Goal: Task Accomplishment & Management: Use online tool/utility

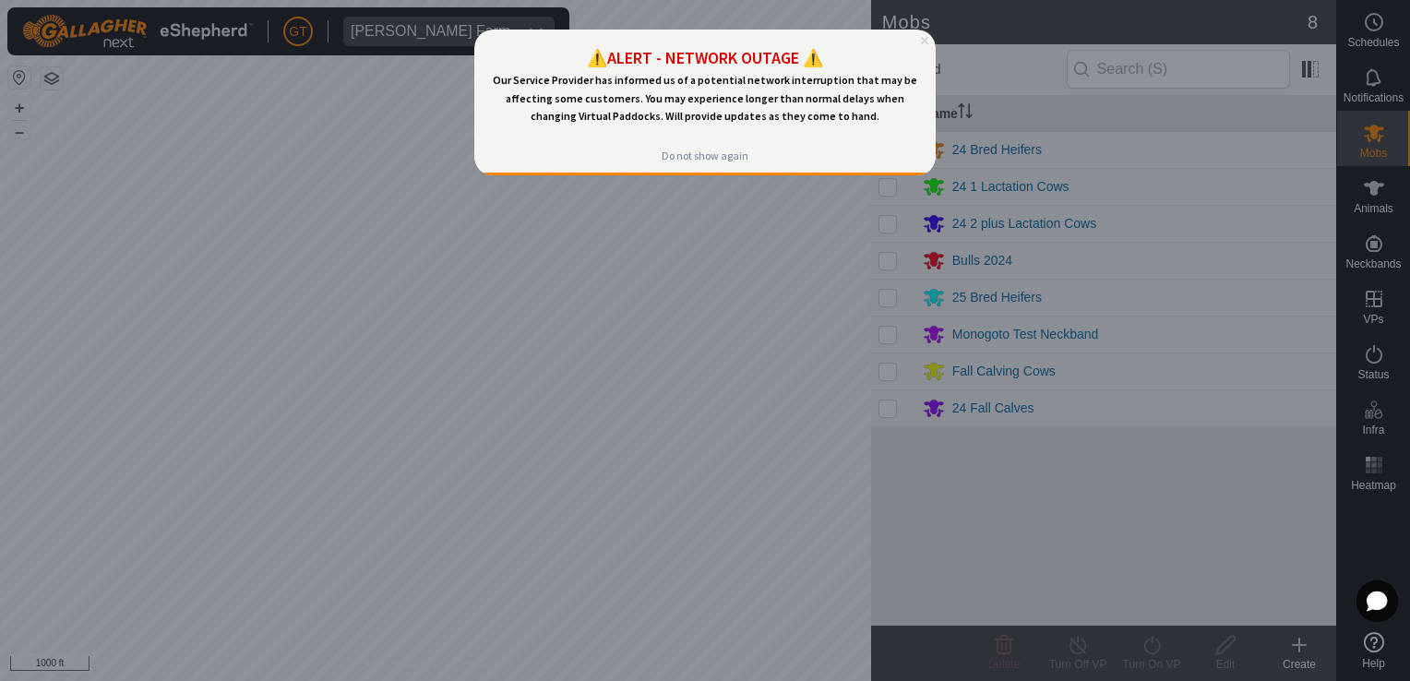
click at [928, 38] on icon "Close Preview" at bounding box center [924, 40] width 7 height 7
click at [926, 42] on icon "Close Preview" at bounding box center [924, 40] width 7 height 7
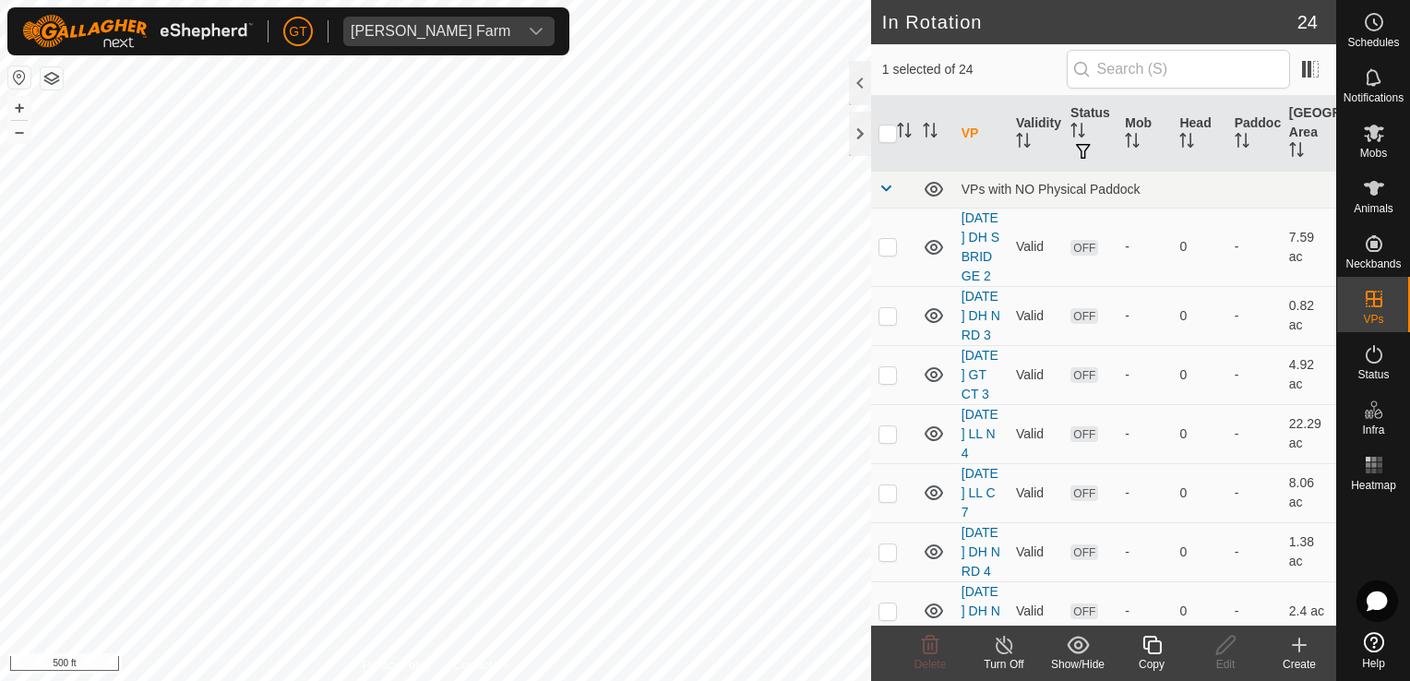
click at [1144, 641] on icon at bounding box center [1152, 645] width 18 height 18
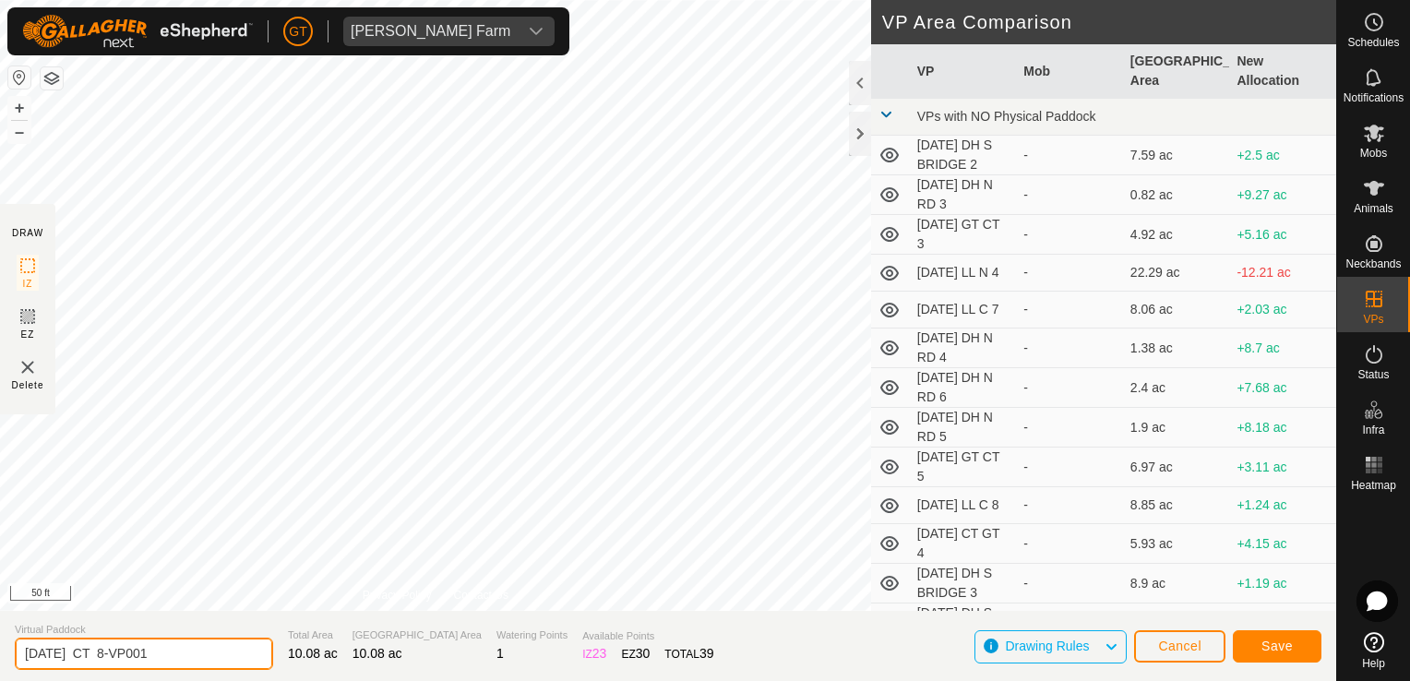
click at [197, 653] on input "[DATE] CT 8-VP001" at bounding box center [144, 654] width 258 height 32
type input "[DATE] CT 9"
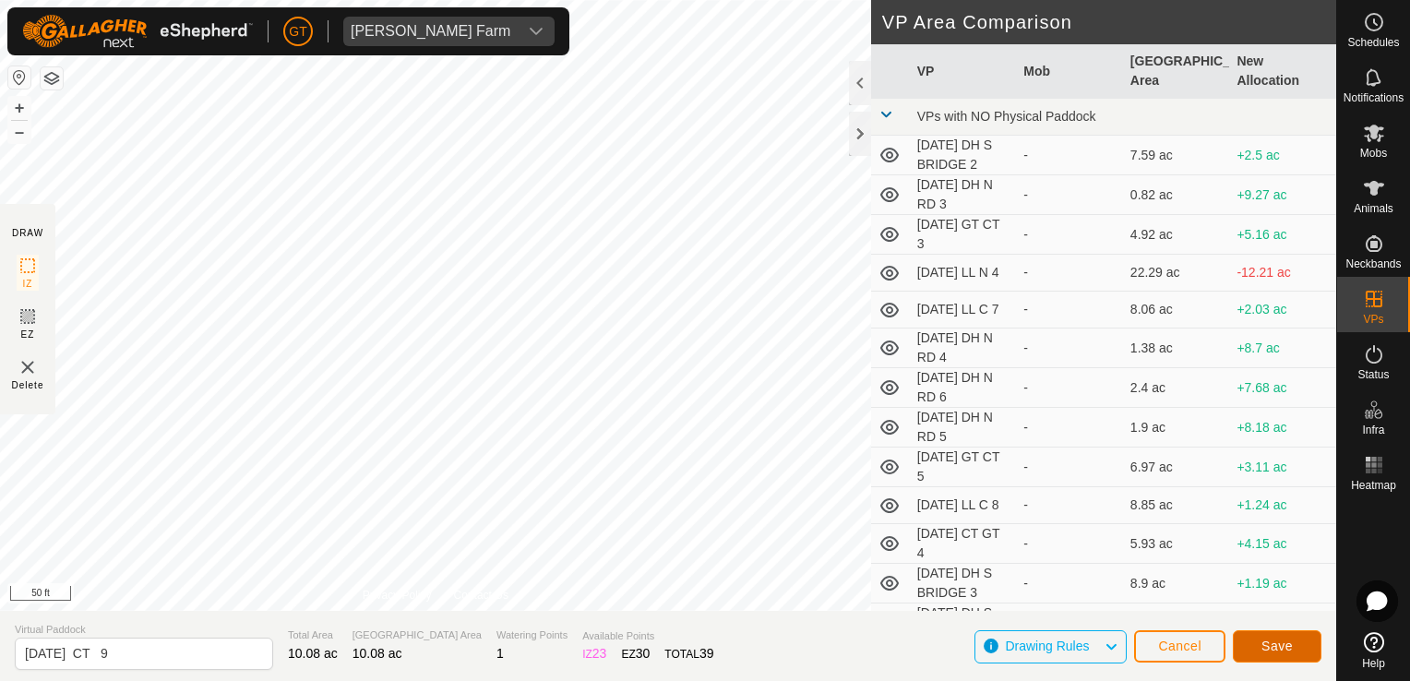
click at [1279, 652] on span "Save" at bounding box center [1277, 646] width 31 height 15
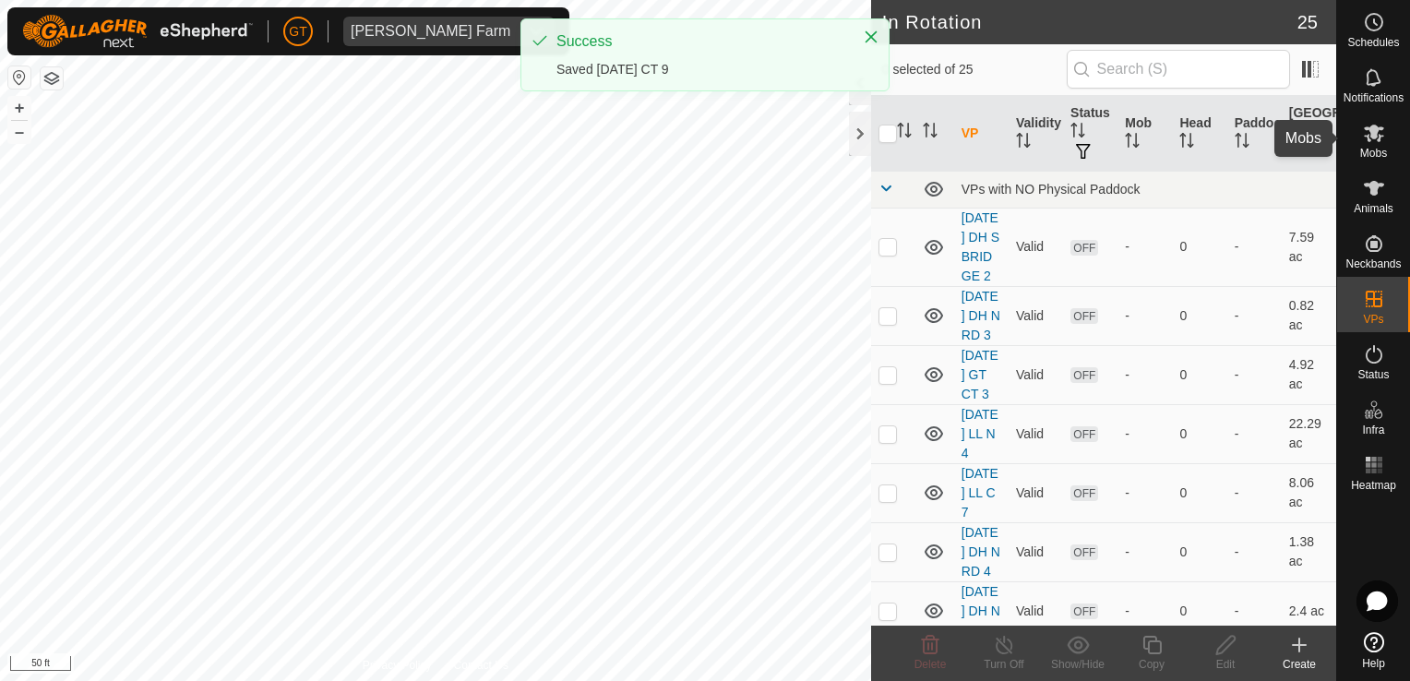
click at [1372, 135] on icon at bounding box center [1374, 134] width 20 height 18
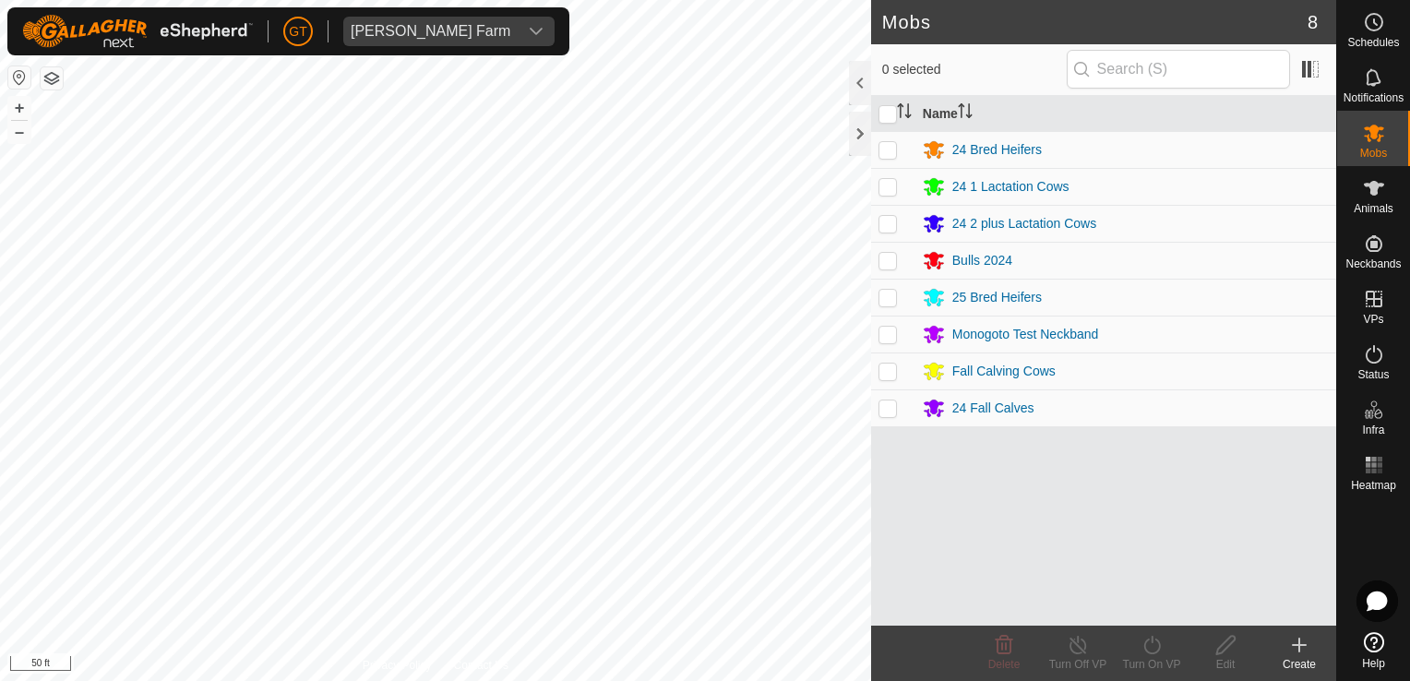
click at [884, 294] on p-checkbox at bounding box center [888, 297] width 18 height 15
checkbox input "true"
click at [1154, 641] on icon at bounding box center [1152, 645] width 23 height 22
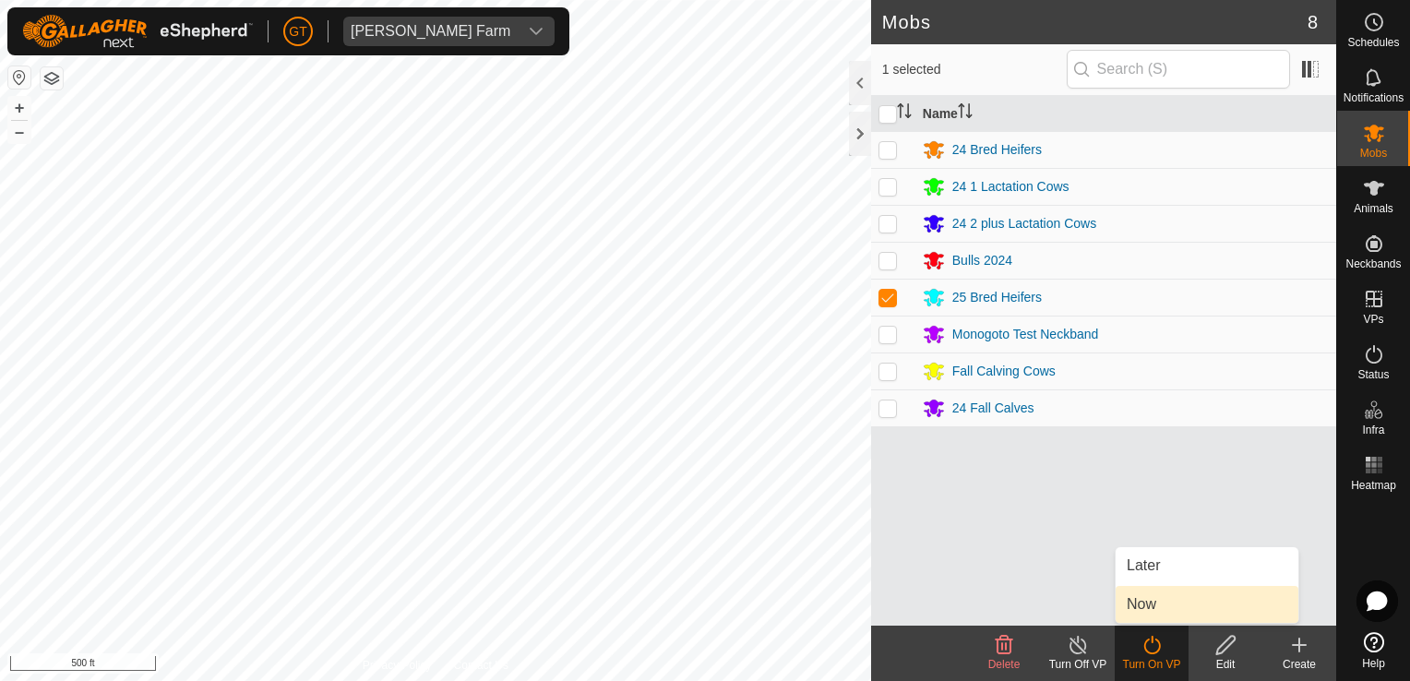
click at [1154, 615] on link "Now" at bounding box center [1207, 604] width 183 height 37
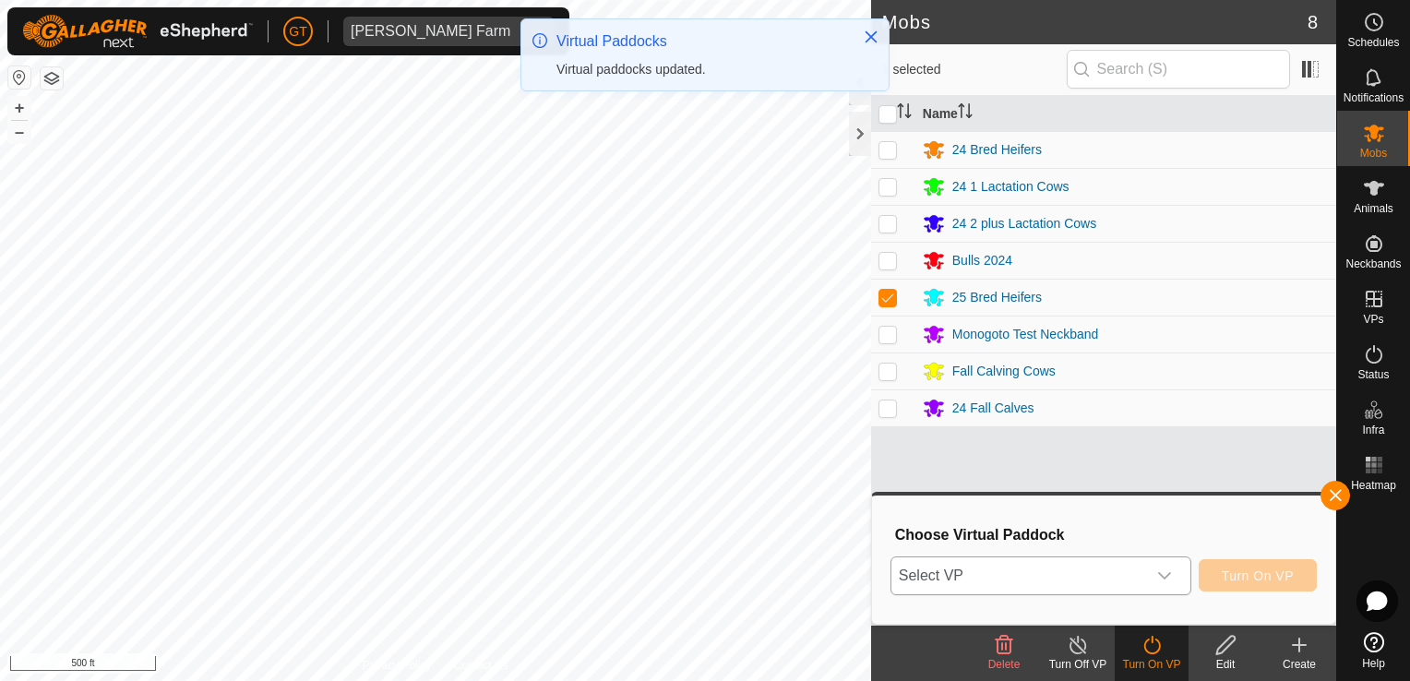
click at [1170, 571] on icon "dropdown trigger" at bounding box center [1164, 576] width 15 height 15
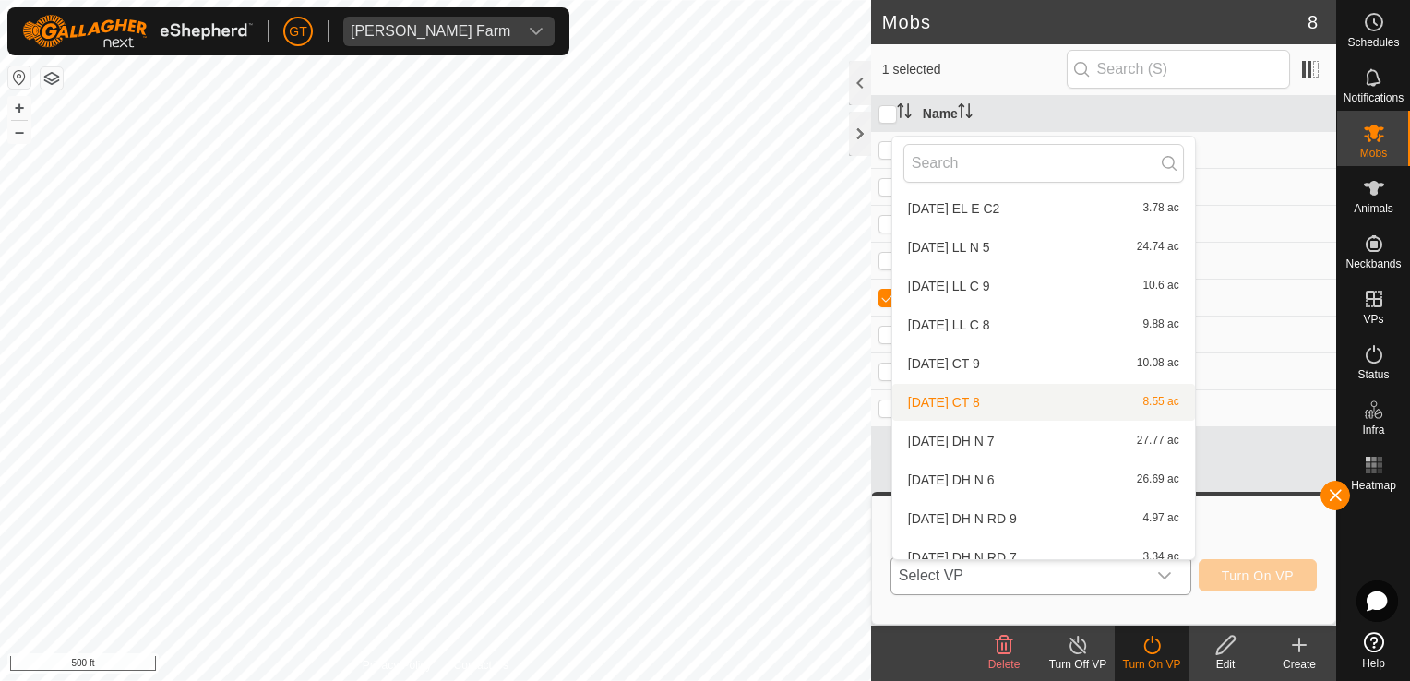
scroll to position [641, 0]
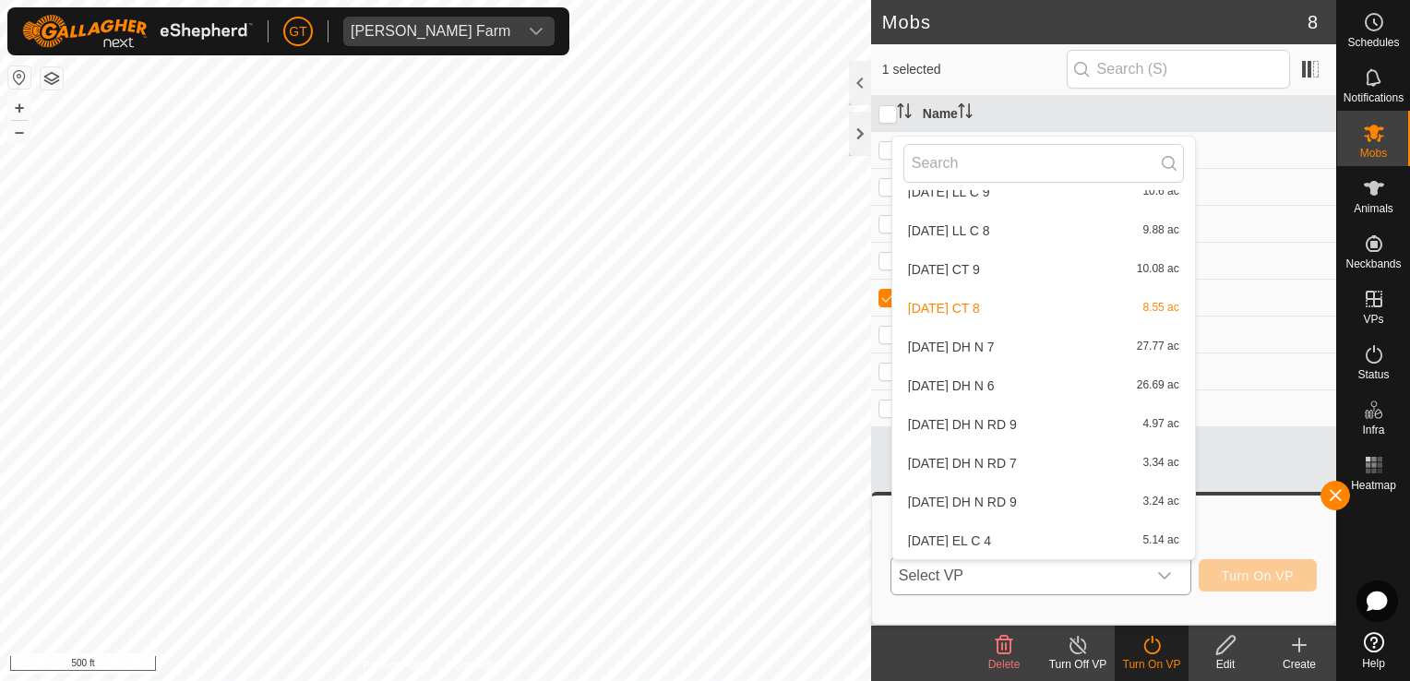
click at [1000, 270] on li "[DATE] CT 9 10.08 ac" at bounding box center [1043, 269] width 303 height 37
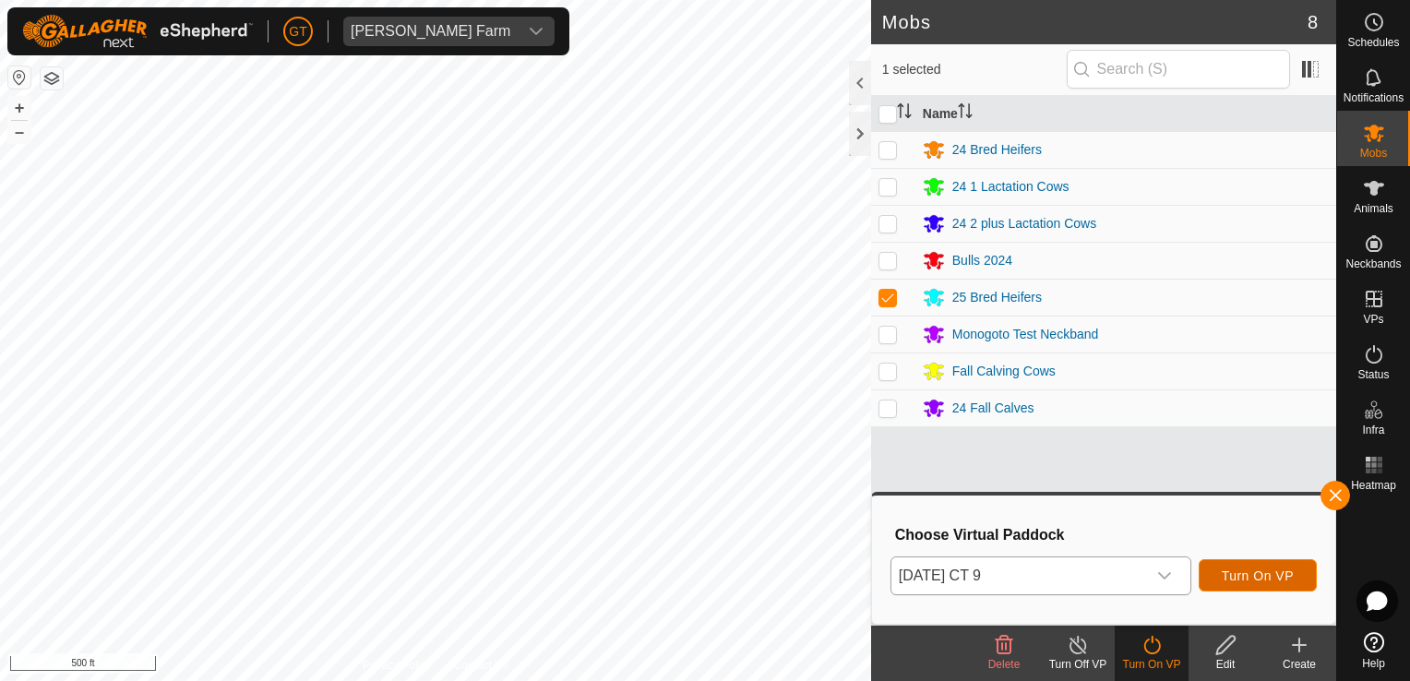
click at [1259, 570] on span "Turn On VP" at bounding box center [1258, 576] width 72 height 15
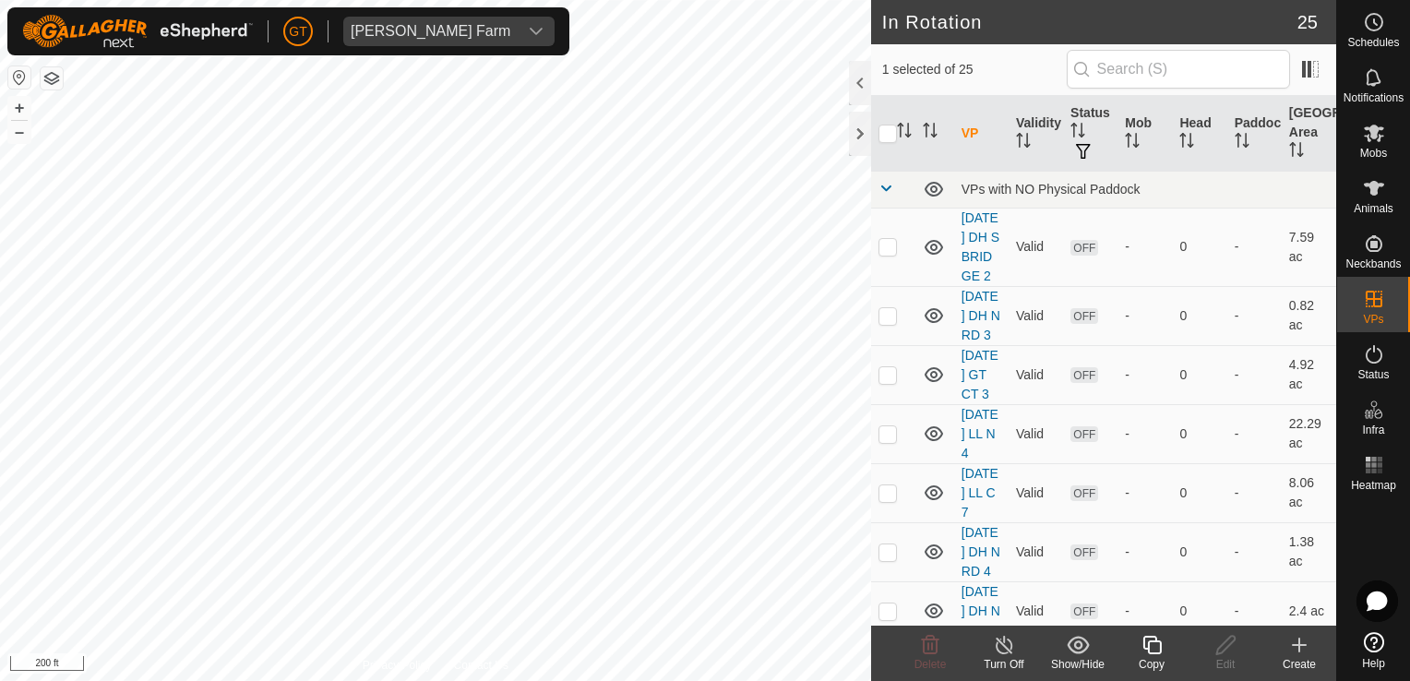
click at [1154, 651] on icon at bounding box center [1152, 645] width 23 height 22
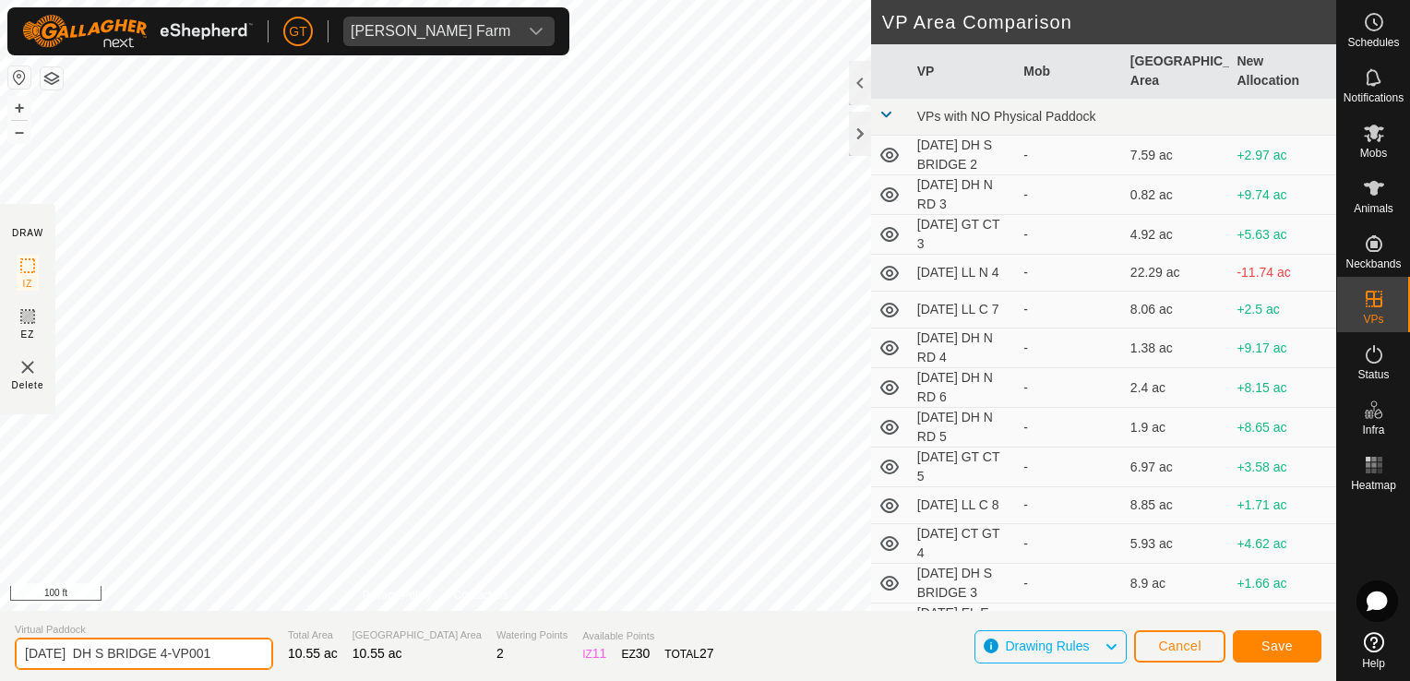
click at [235, 668] on input "[DATE] DH S BRIDGE 4-VP001" at bounding box center [144, 654] width 258 height 32
type input "[DATE] DH S BRIDGE 5"
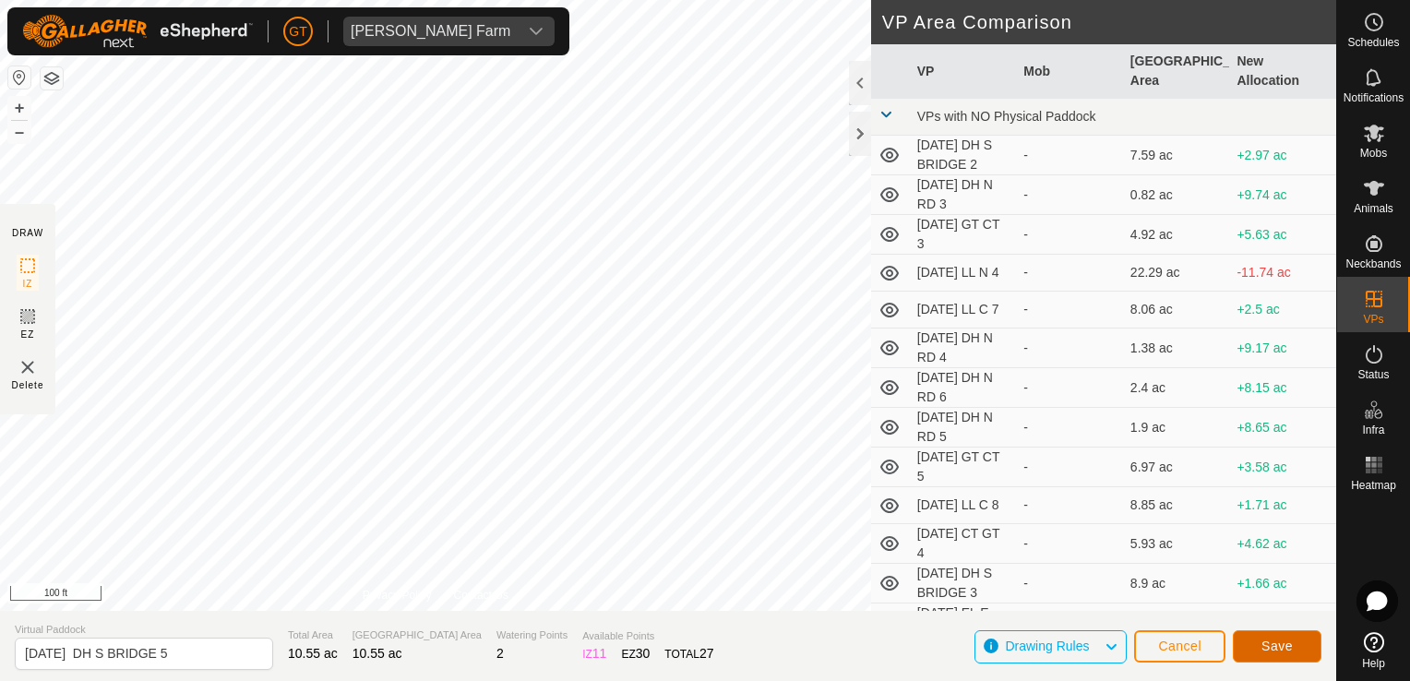
click at [1279, 648] on span "Save" at bounding box center [1277, 646] width 31 height 15
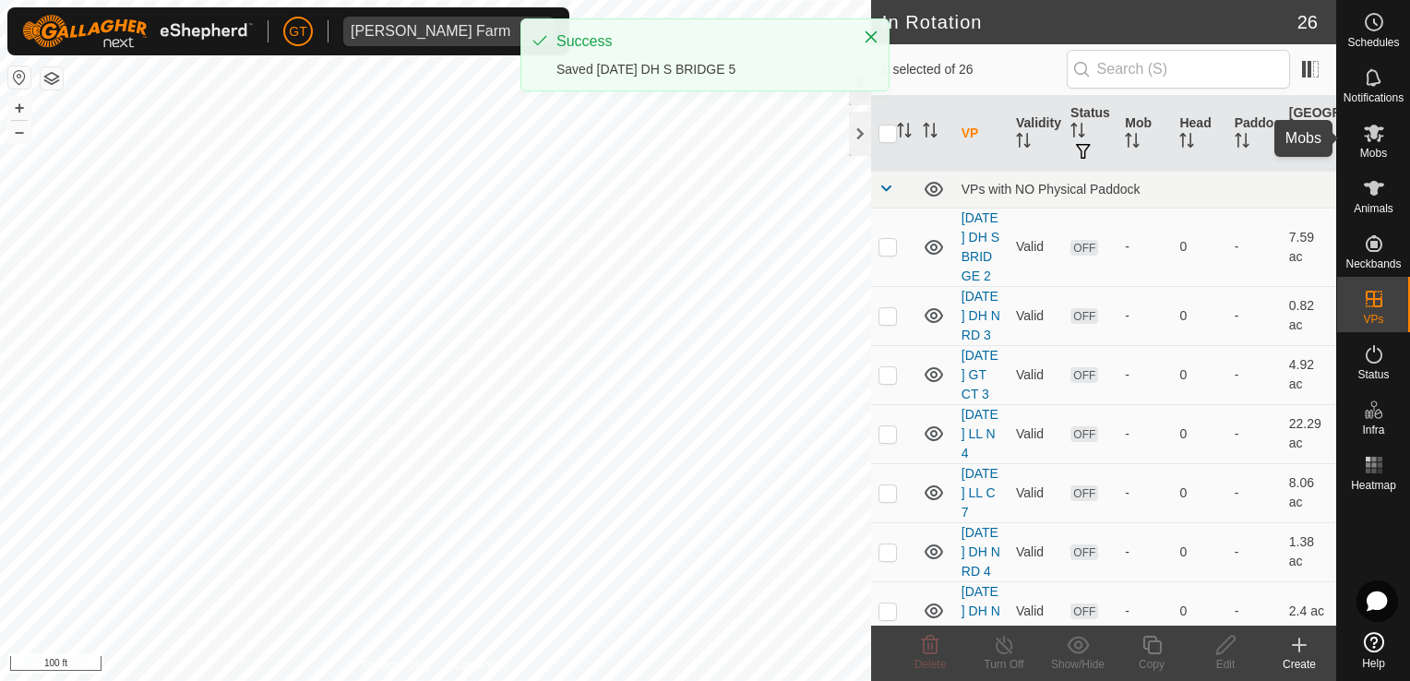
click at [1380, 134] on icon at bounding box center [1374, 133] width 22 height 22
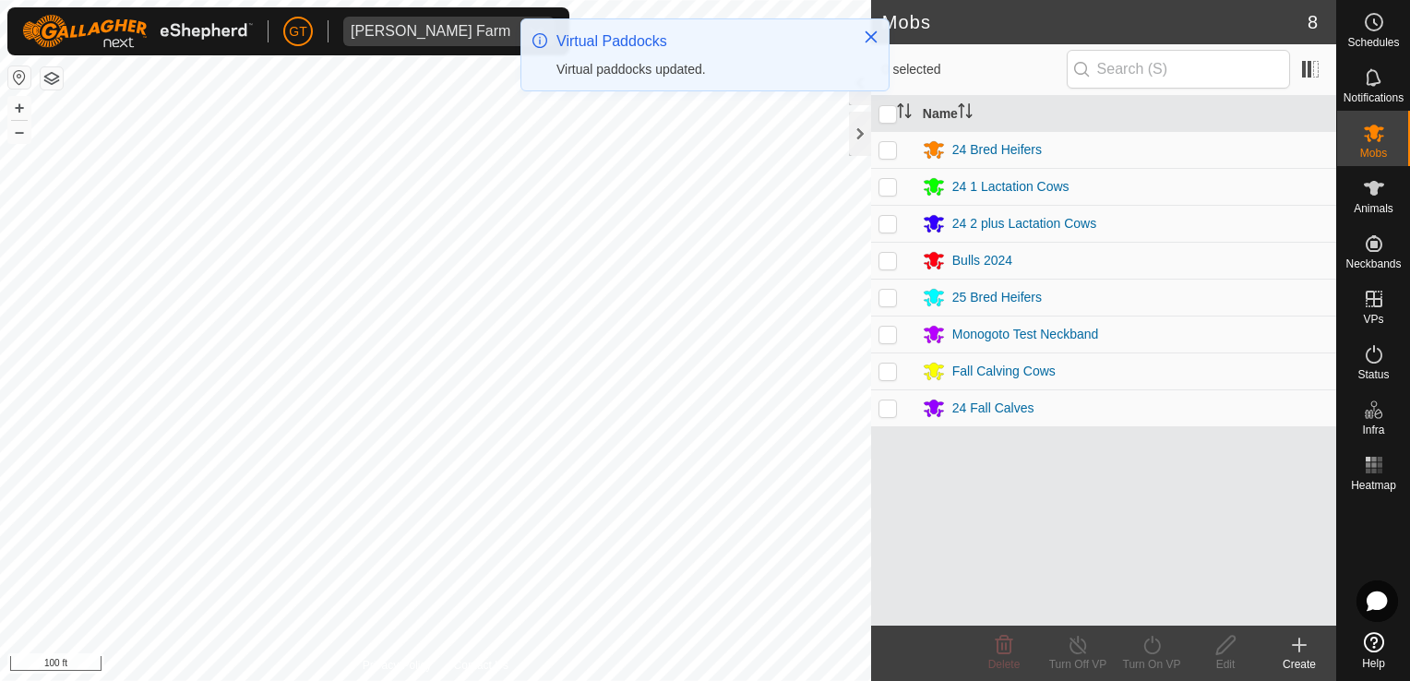
click at [893, 408] on p-checkbox at bounding box center [888, 408] width 18 height 15
checkbox input "true"
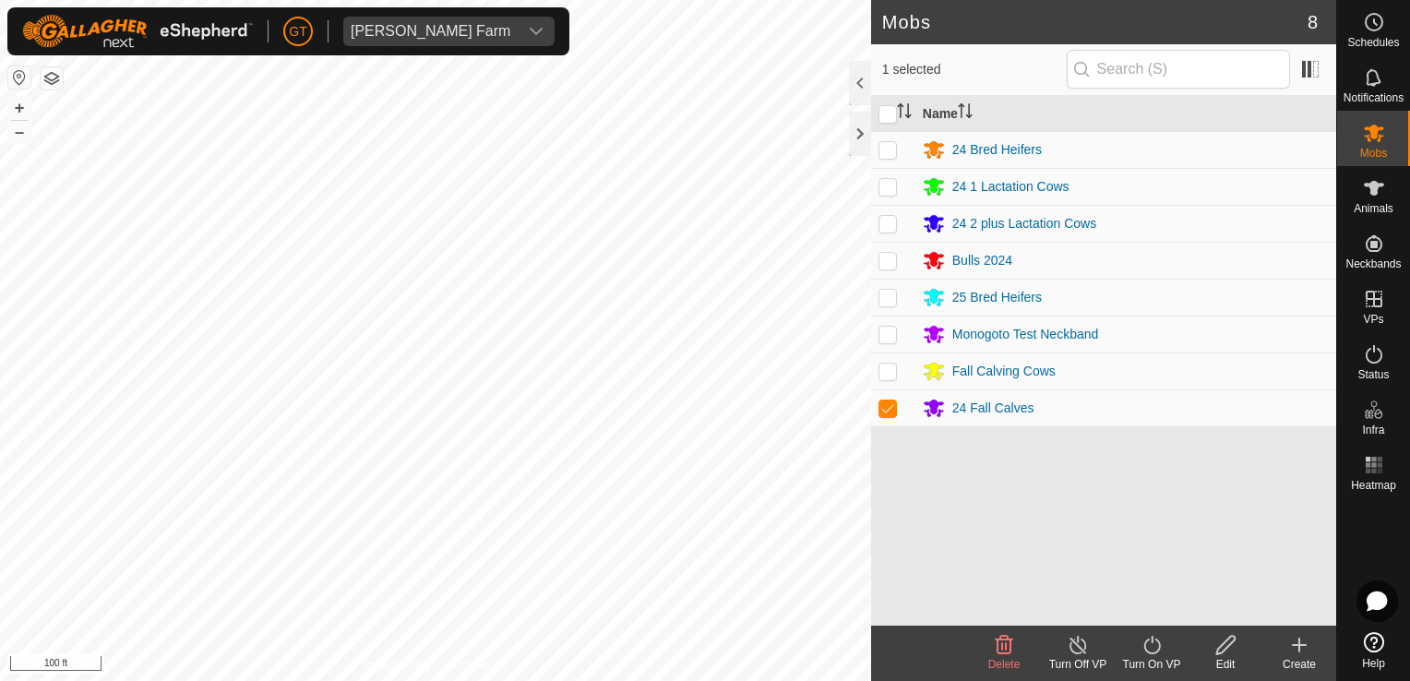
click at [1157, 648] on icon at bounding box center [1152, 645] width 23 height 22
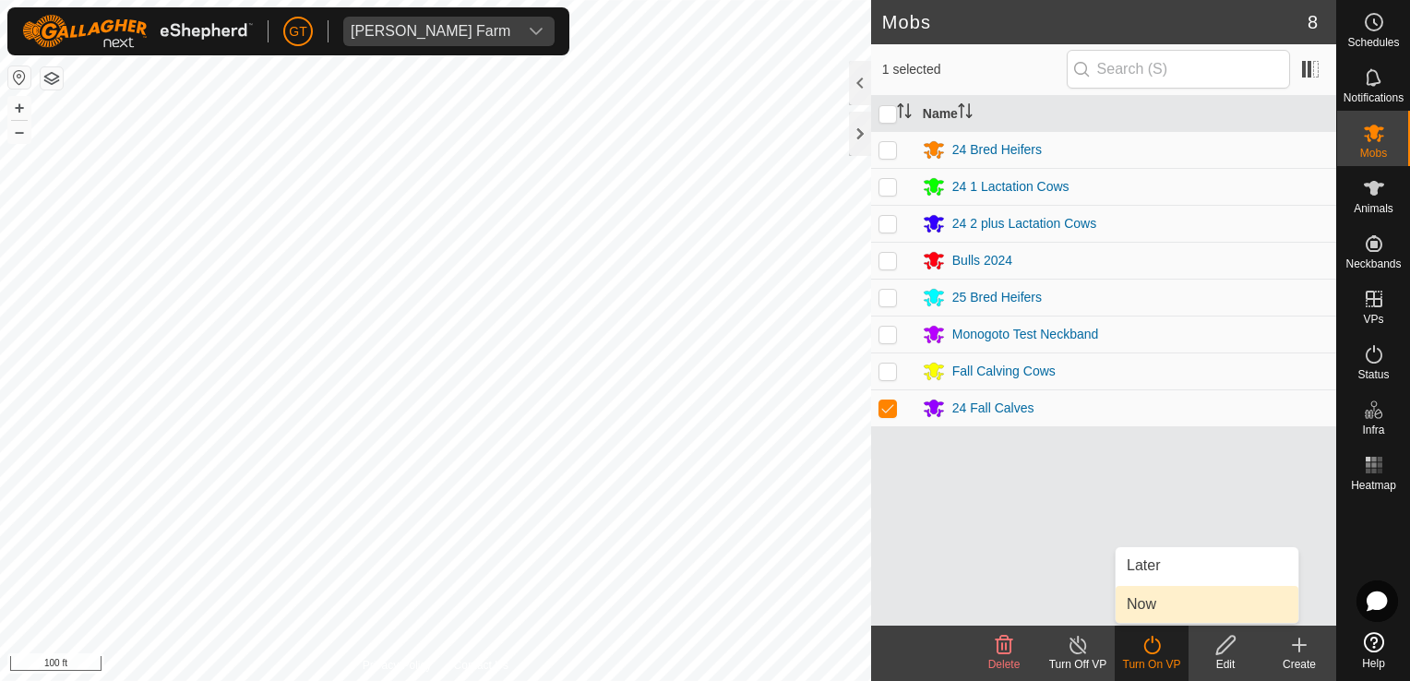
click at [1144, 612] on link "Now" at bounding box center [1207, 604] width 183 height 37
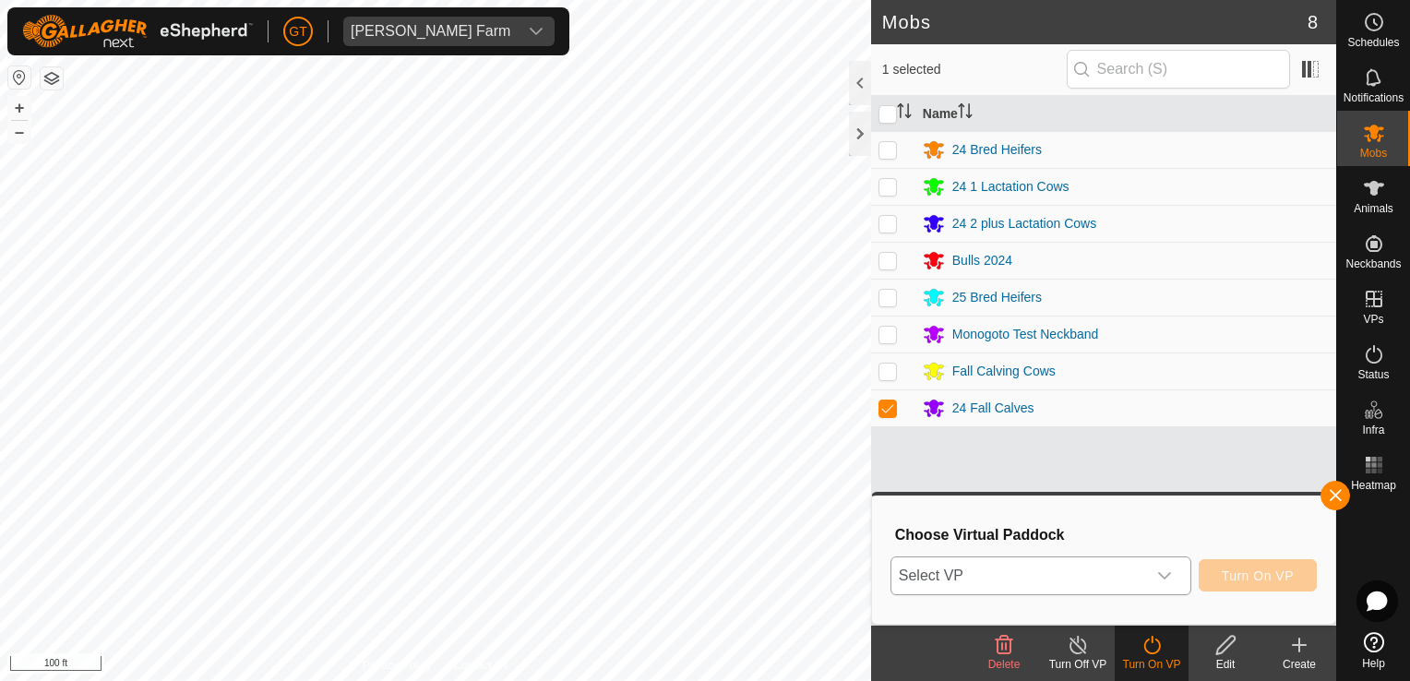
click at [1167, 570] on icon "dropdown trigger" at bounding box center [1164, 576] width 15 height 15
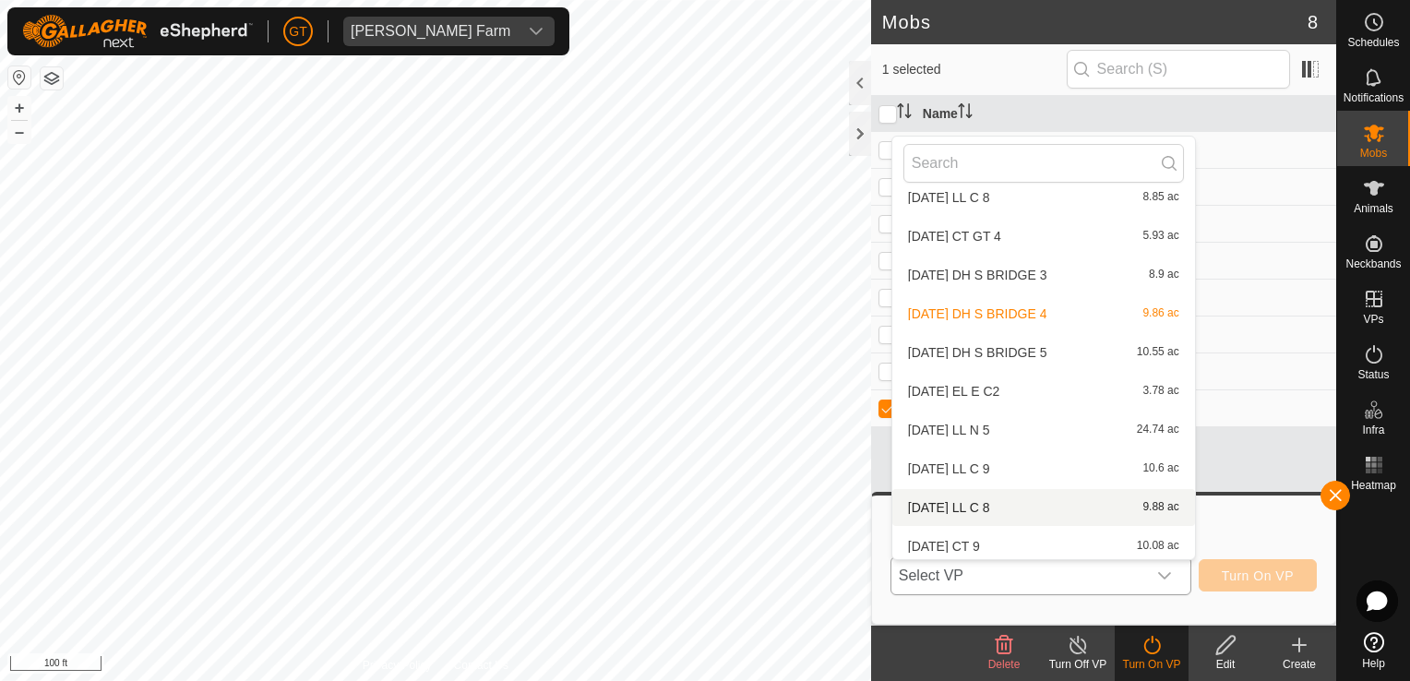
scroll to position [408, 0]
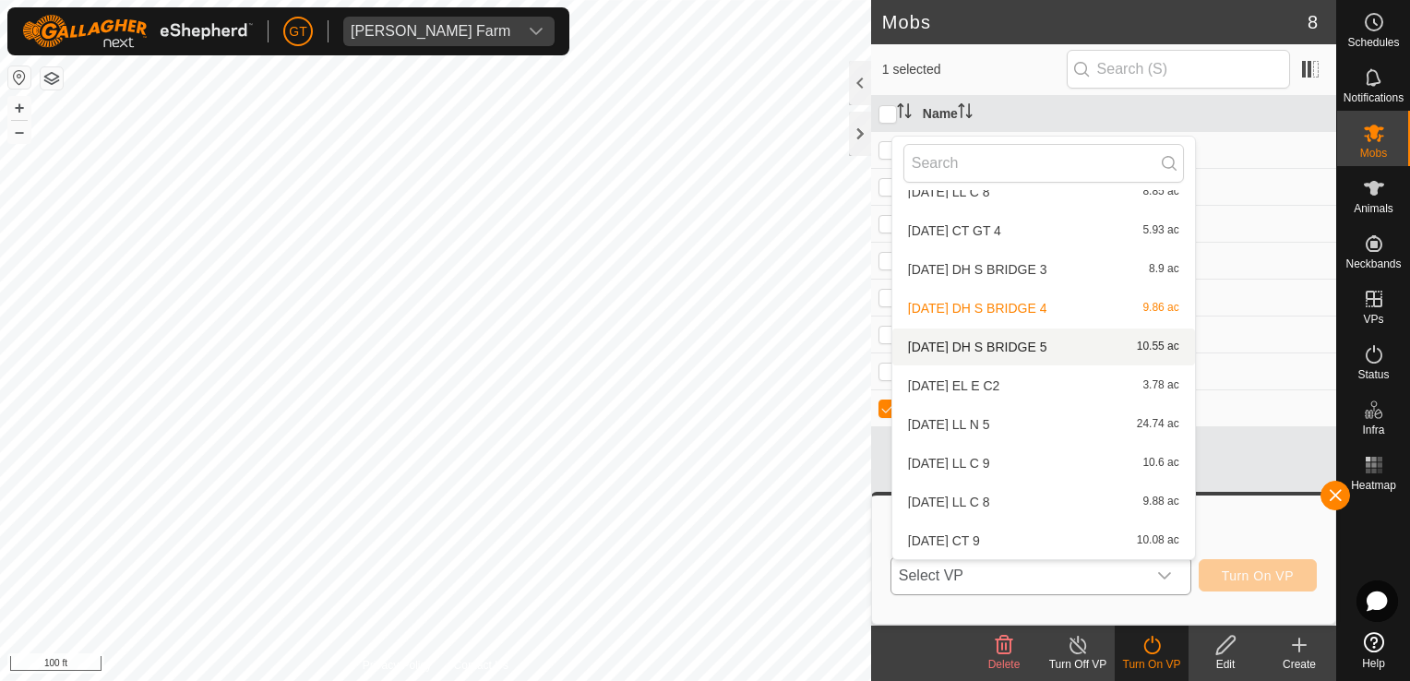
click at [1051, 342] on li "[DATE] DH S BRIDGE 5 10.55 ac" at bounding box center [1043, 347] width 303 height 37
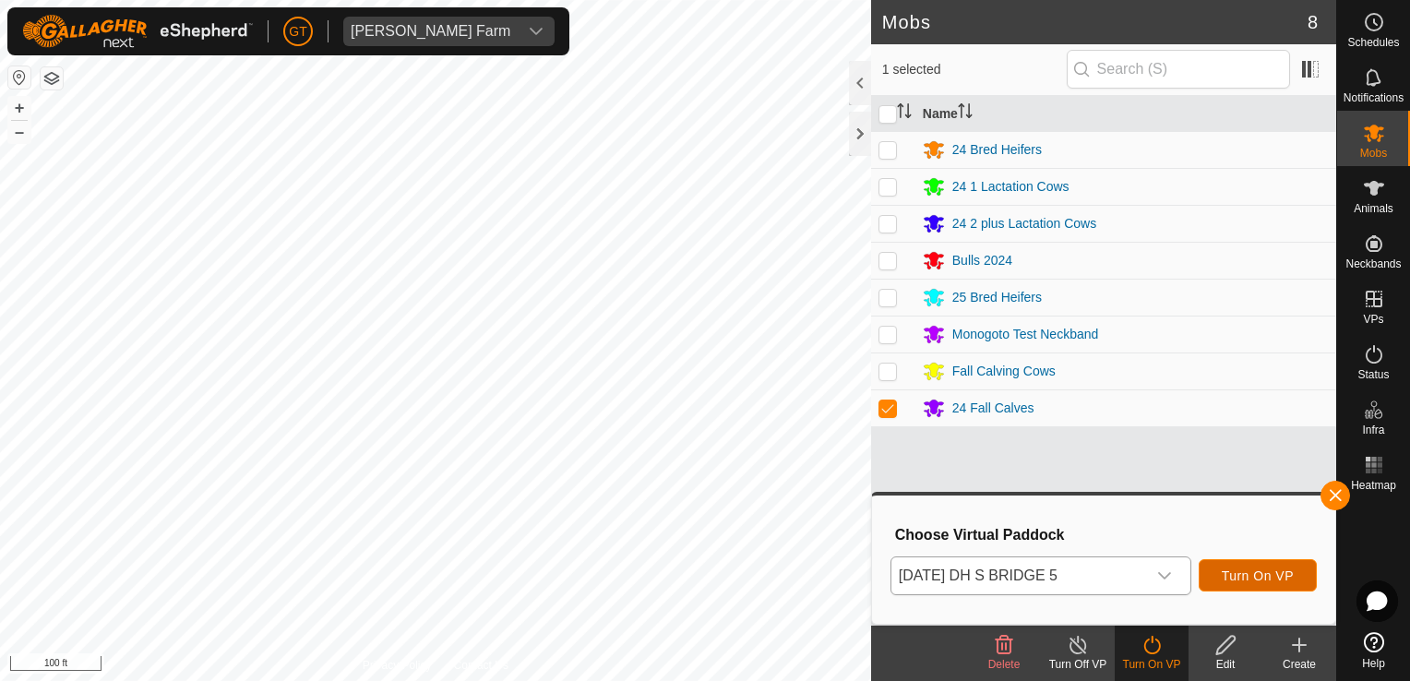
click at [1258, 574] on span "Turn On VP" at bounding box center [1258, 576] width 72 height 15
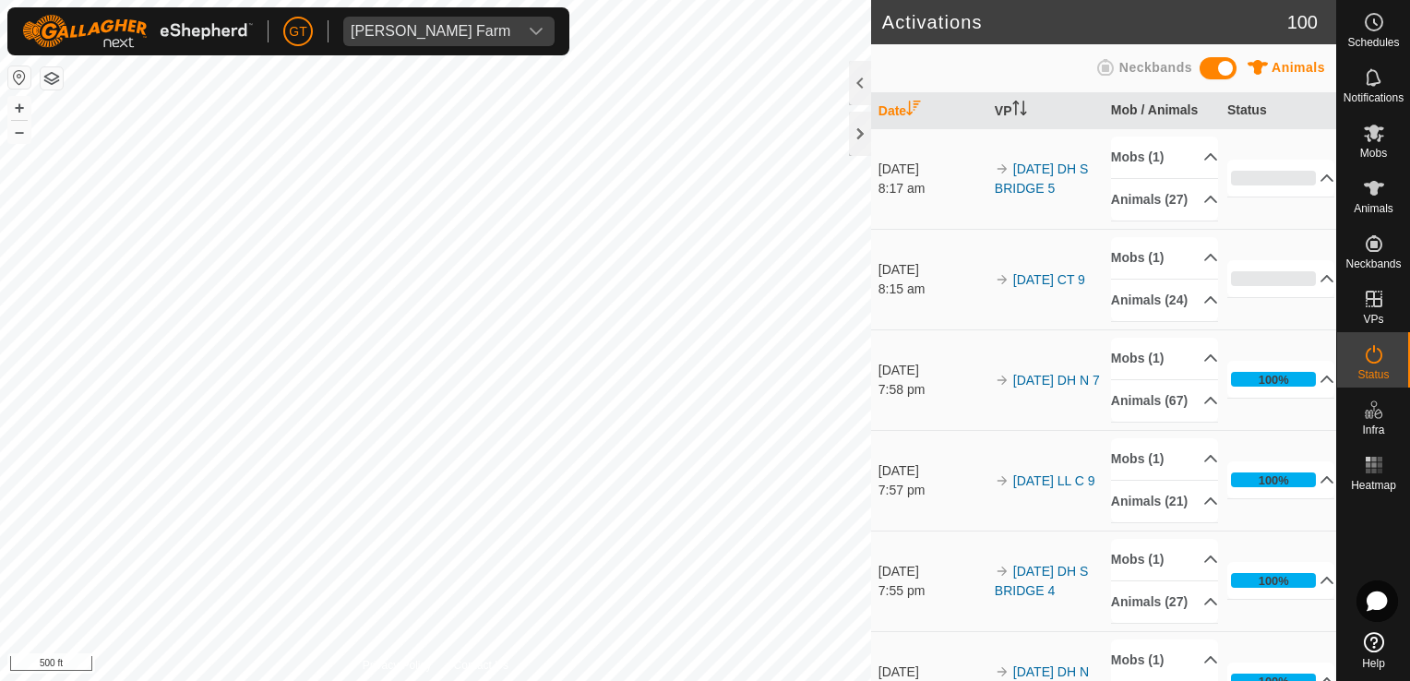
click at [692, 680] on html "[PERSON_NAME] Farm Schedules Notifications Mobs Animals Neckbands VPs Status In…" at bounding box center [705, 340] width 1410 height 681
click at [654, 680] on html "[PERSON_NAME] Farm Schedules Notifications Mobs Animals Neckbands VPs Status In…" at bounding box center [705, 340] width 1410 height 681
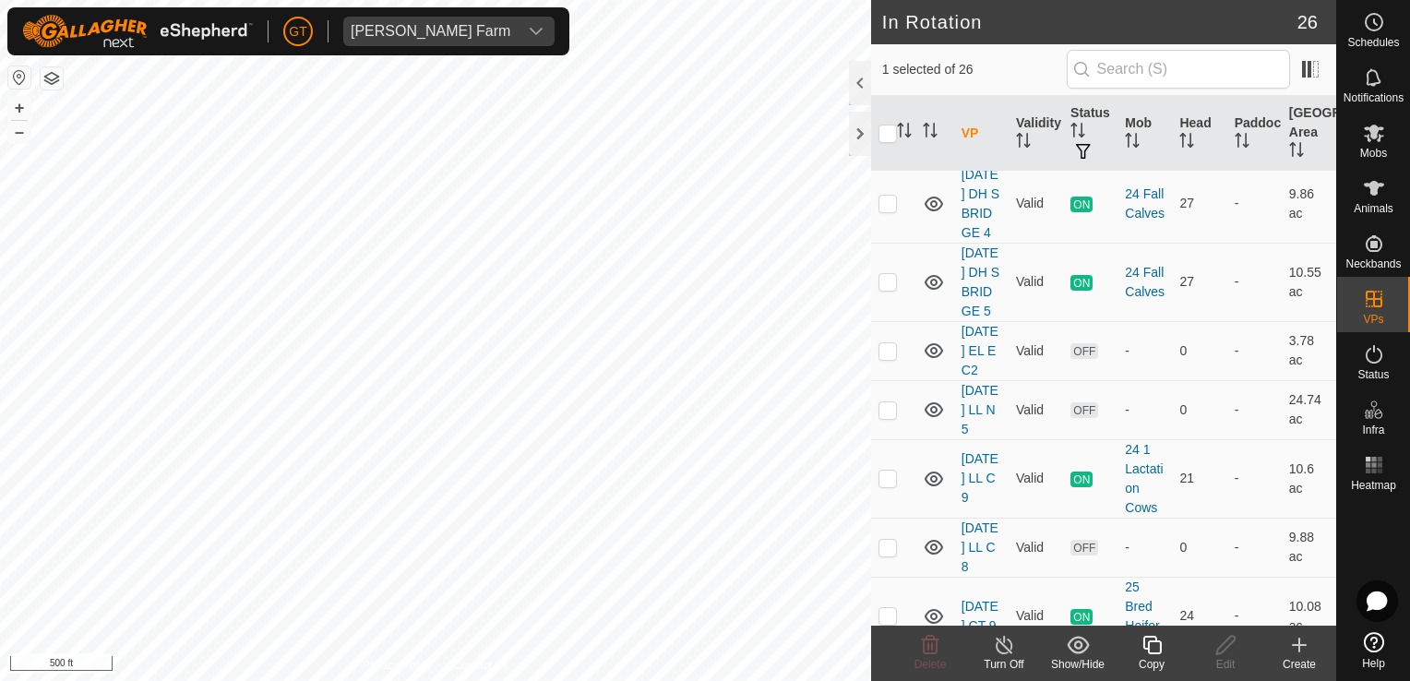
scroll to position [831, 0]
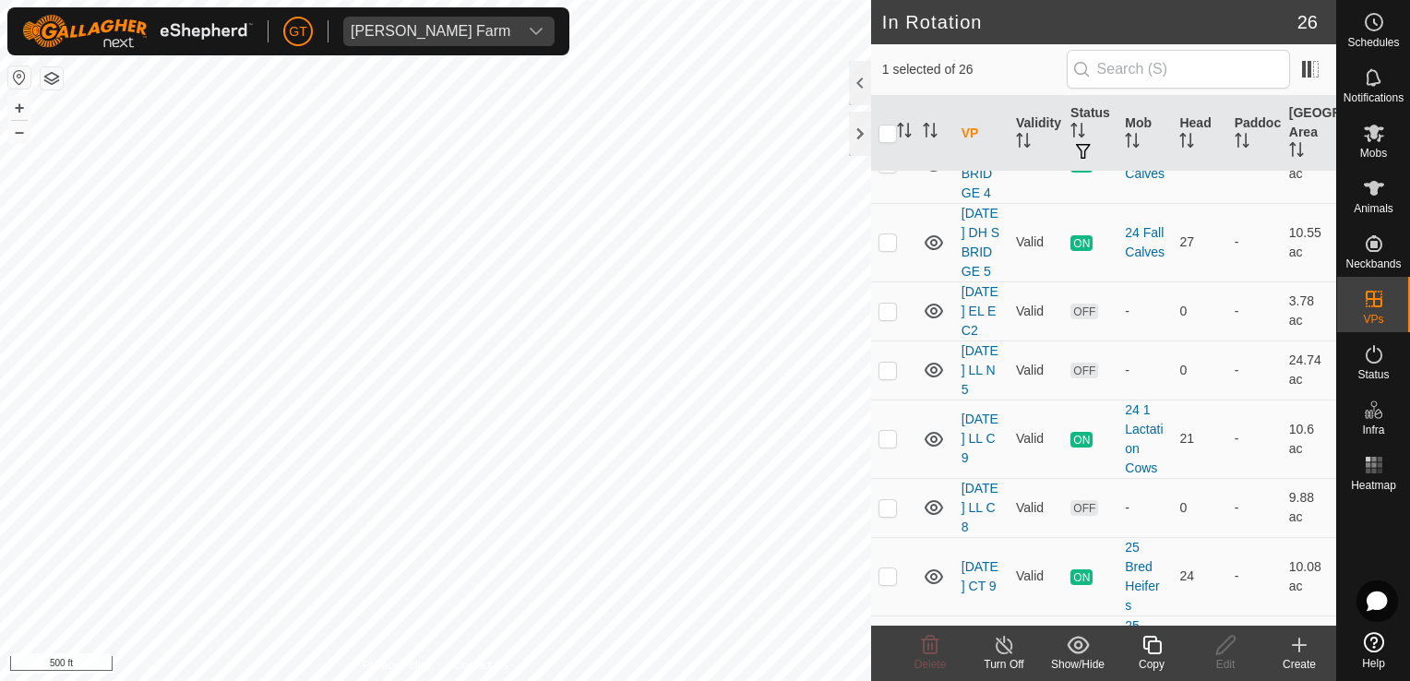
click at [1150, 639] on icon at bounding box center [1152, 645] width 23 height 22
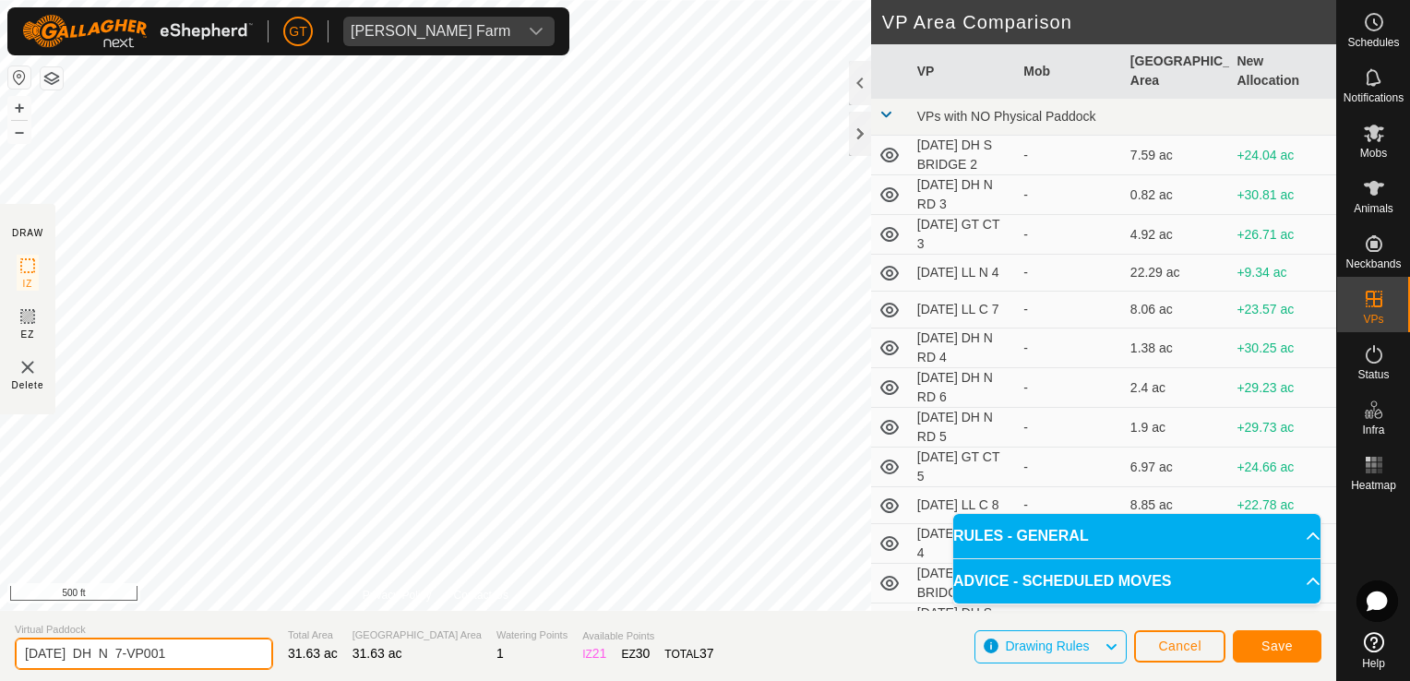
click at [202, 655] on input "[DATE] DH N 7-VP001" at bounding box center [144, 654] width 258 height 32
type input "[DATE] DH N 8"
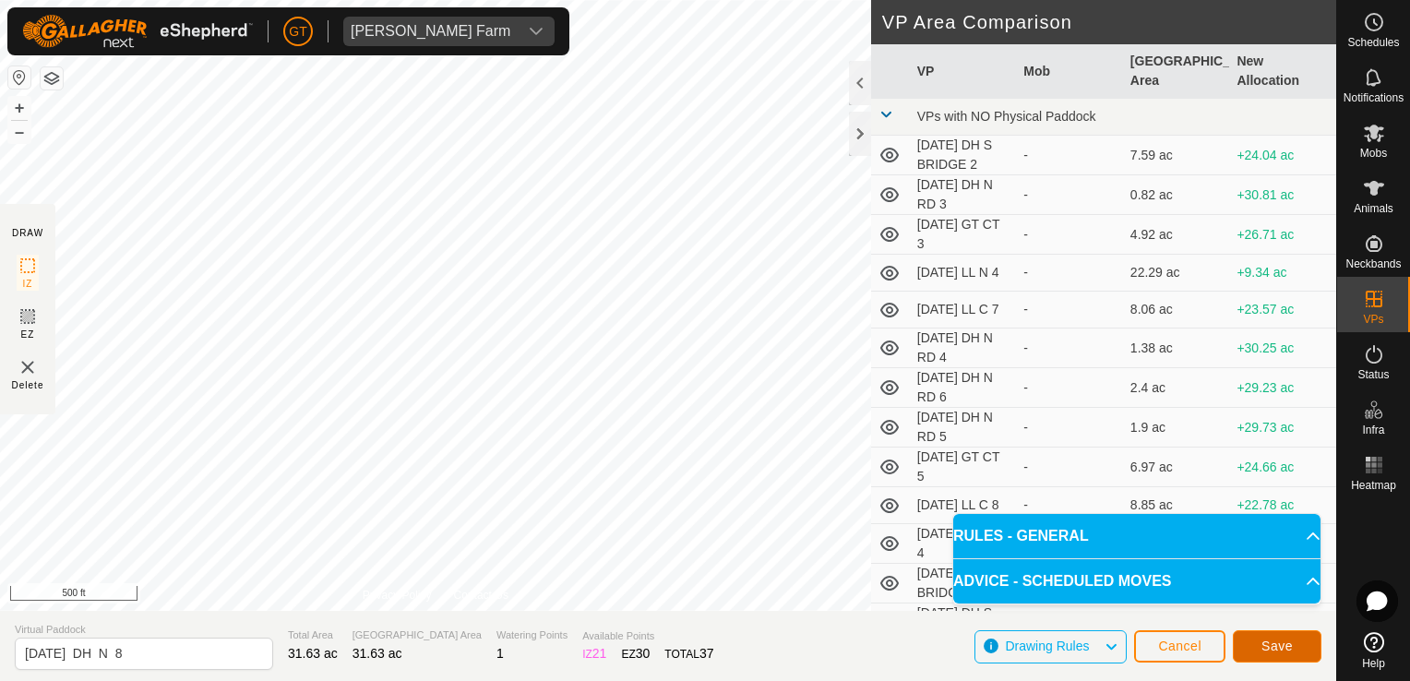
click at [1276, 650] on span "Save" at bounding box center [1277, 646] width 31 height 15
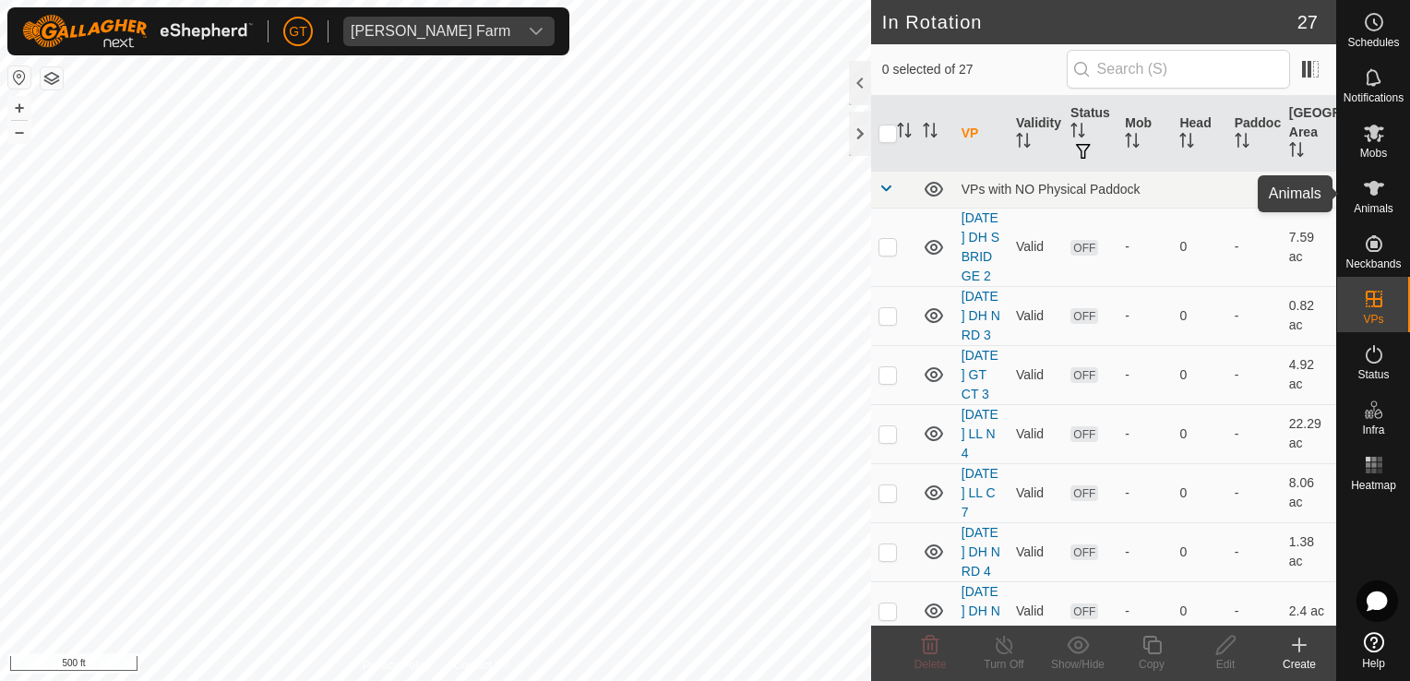
click at [1375, 183] on icon at bounding box center [1374, 188] width 20 height 15
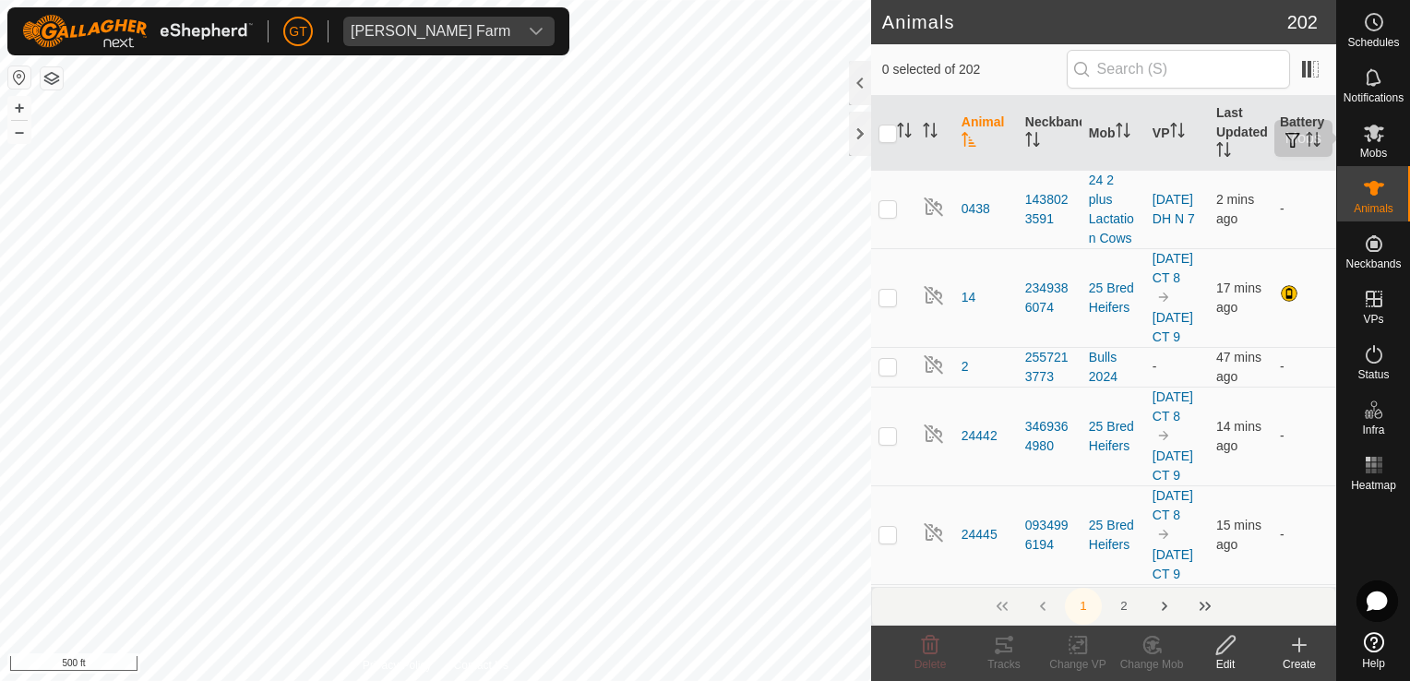
click at [1366, 126] on icon at bounding box center [1374, 133] width 22 height 22
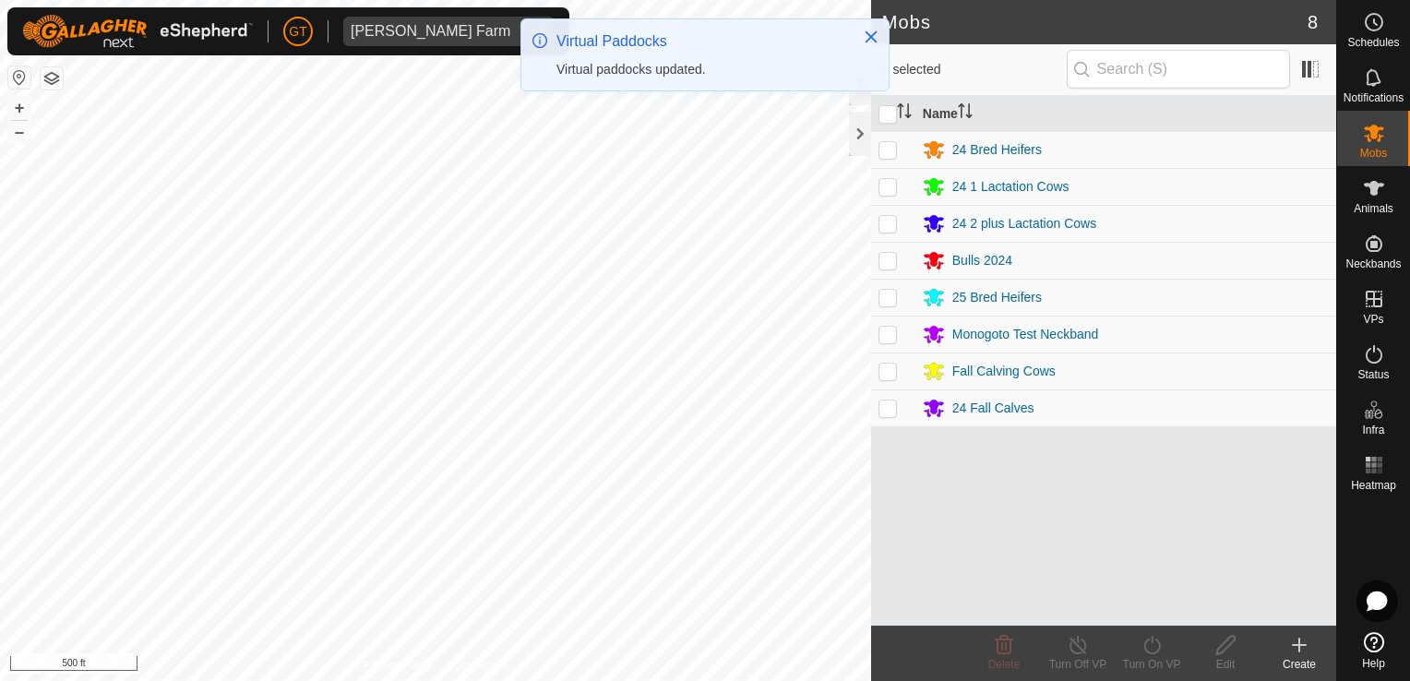
click at [887, 222] on p-checkbox at bounding box center [888, 223] width 18 height 15
checkbox input "true"
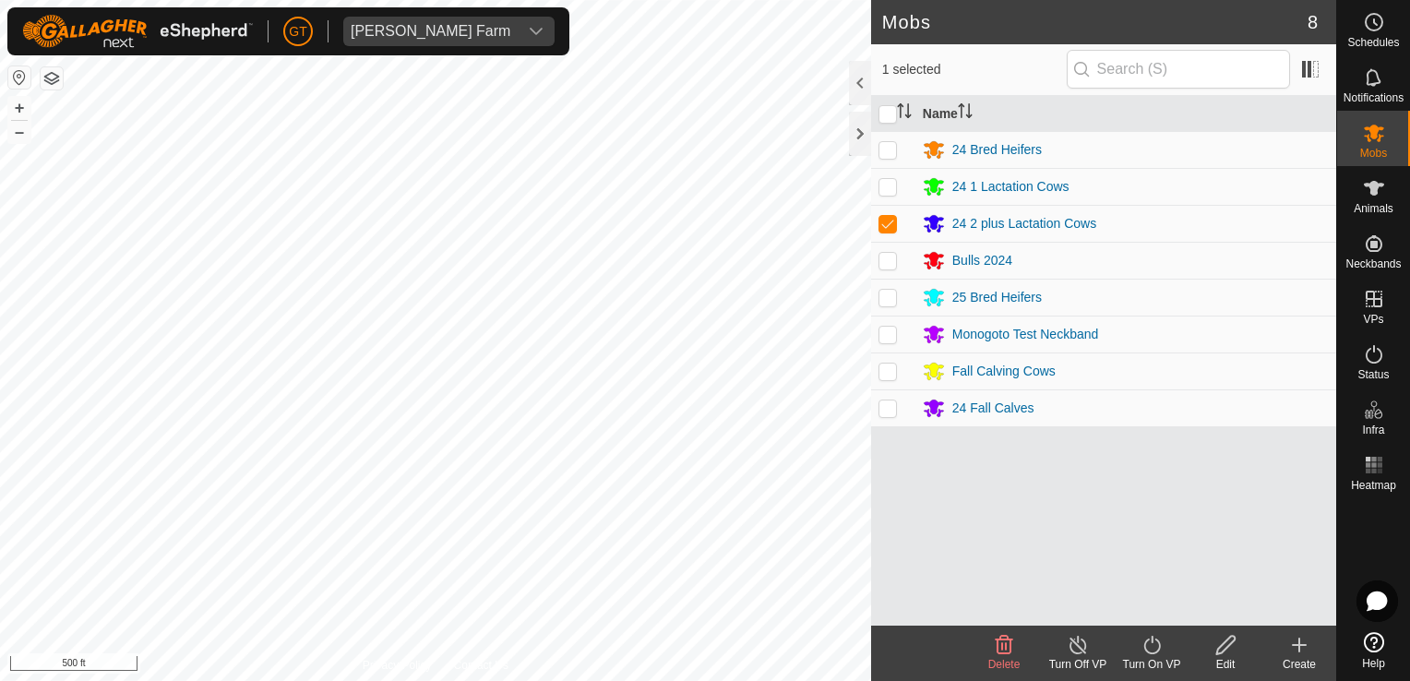
click at [1148, 642] on icon at bounding box center [1152, 645] width 23 height 22
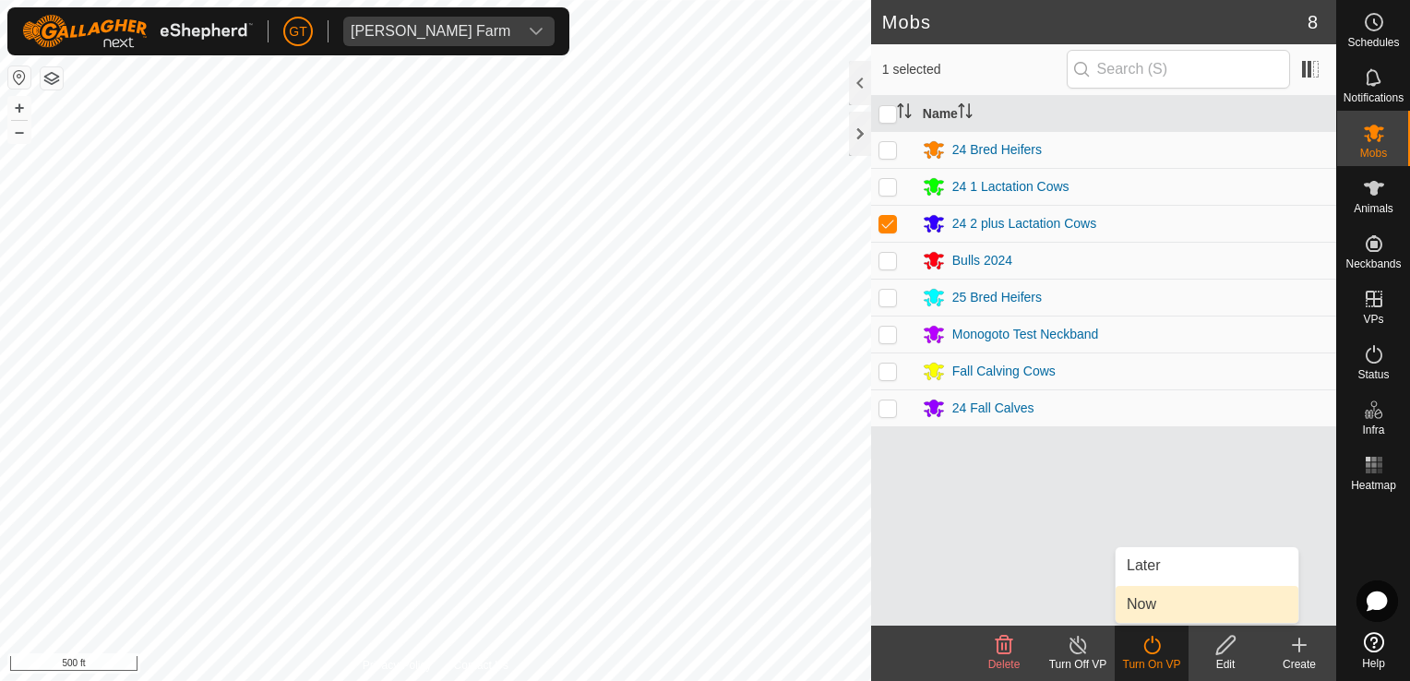
click at [1153, 593] on link "Now" at bounding box center [1207, 604] width 183 height 37
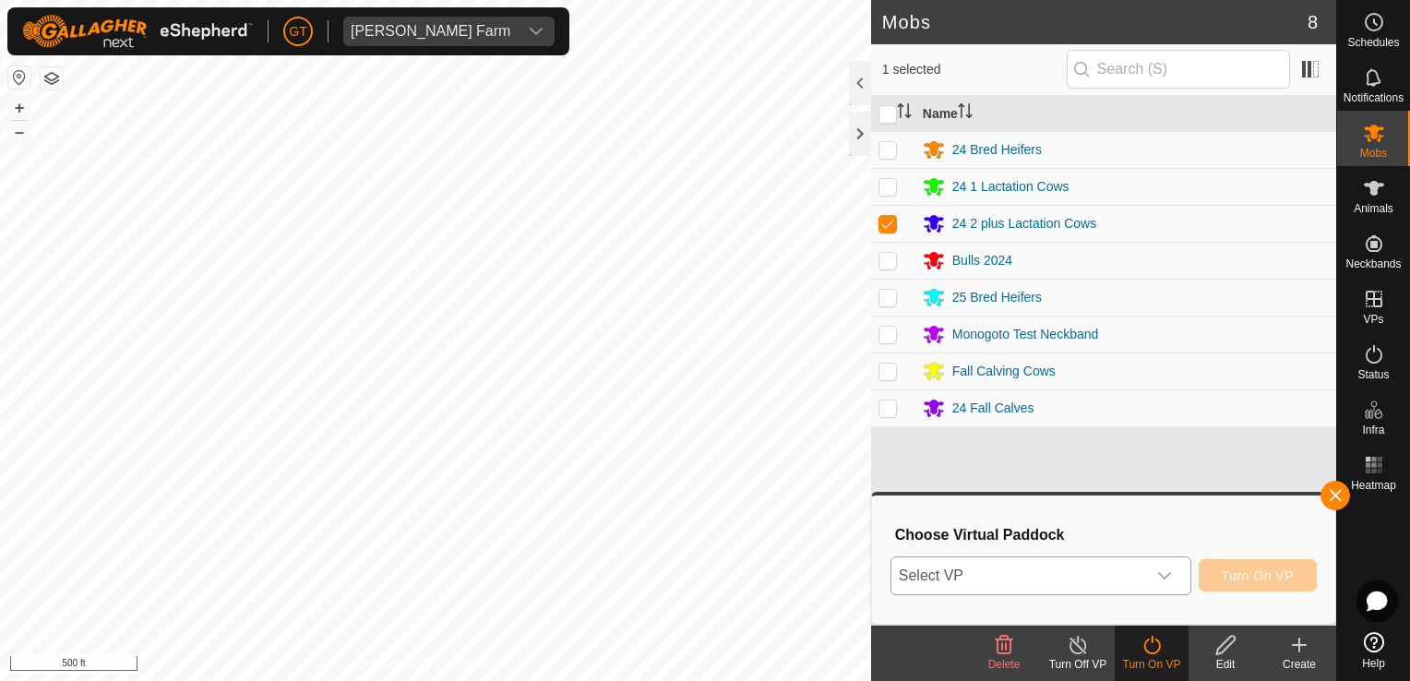
click at [1176, 576] on div "dropdown trigger" at bounding box center [1164, 575] width 37 height 37
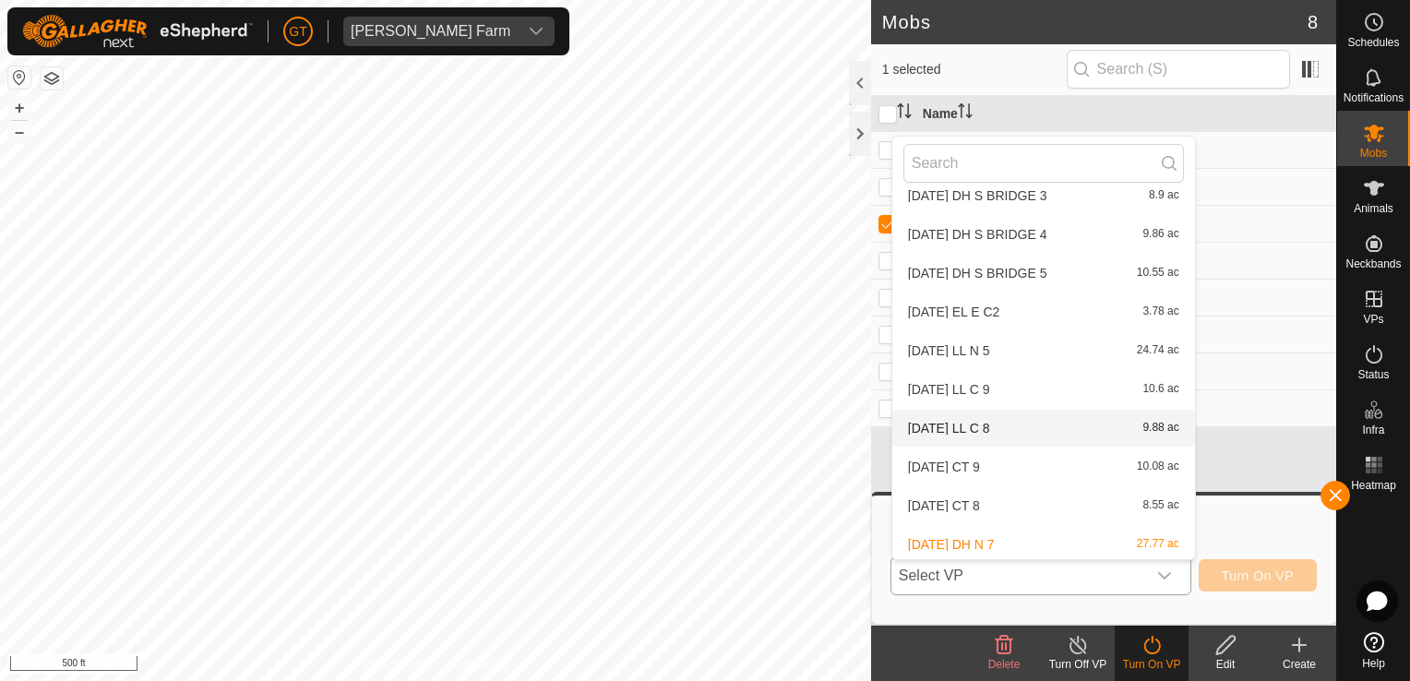
scroll to position [718, 0]
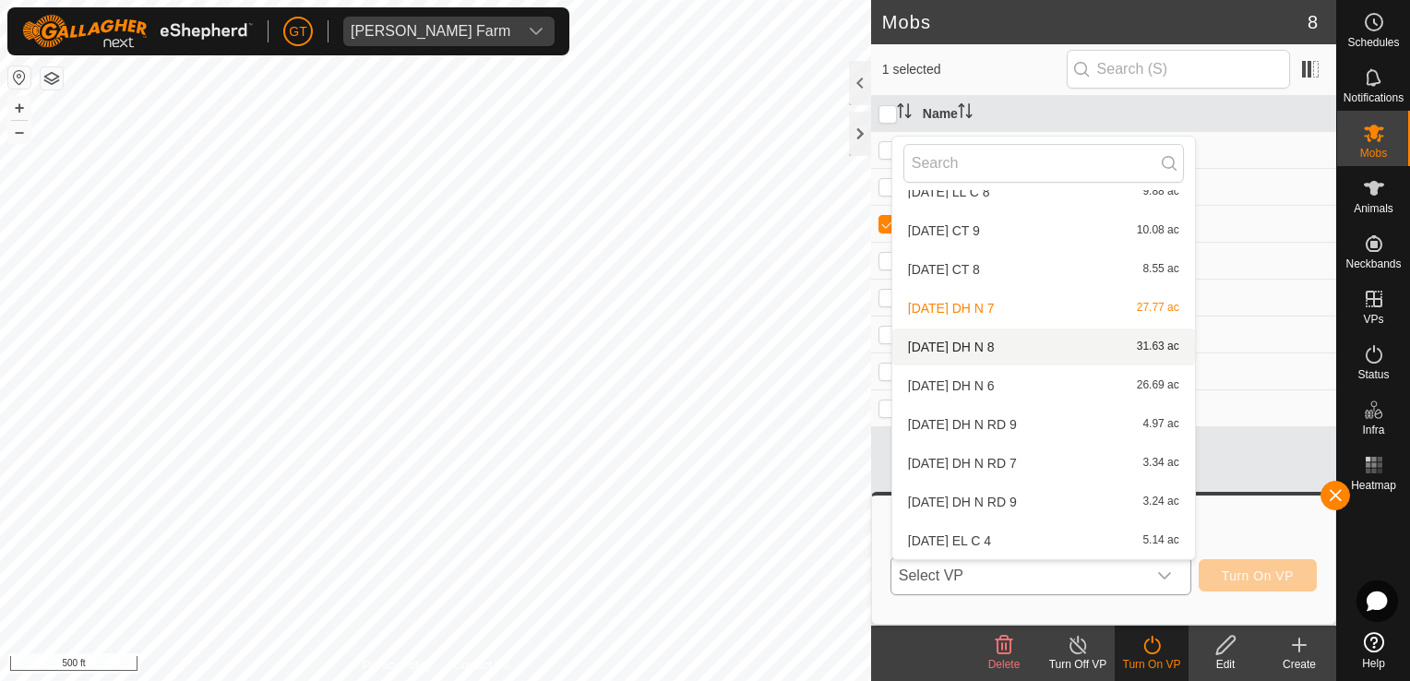
click at [1041, 351] on li "[DATE] DH N 8 31.63 ac" at bounding box center [1043, 347] width 303 height 37
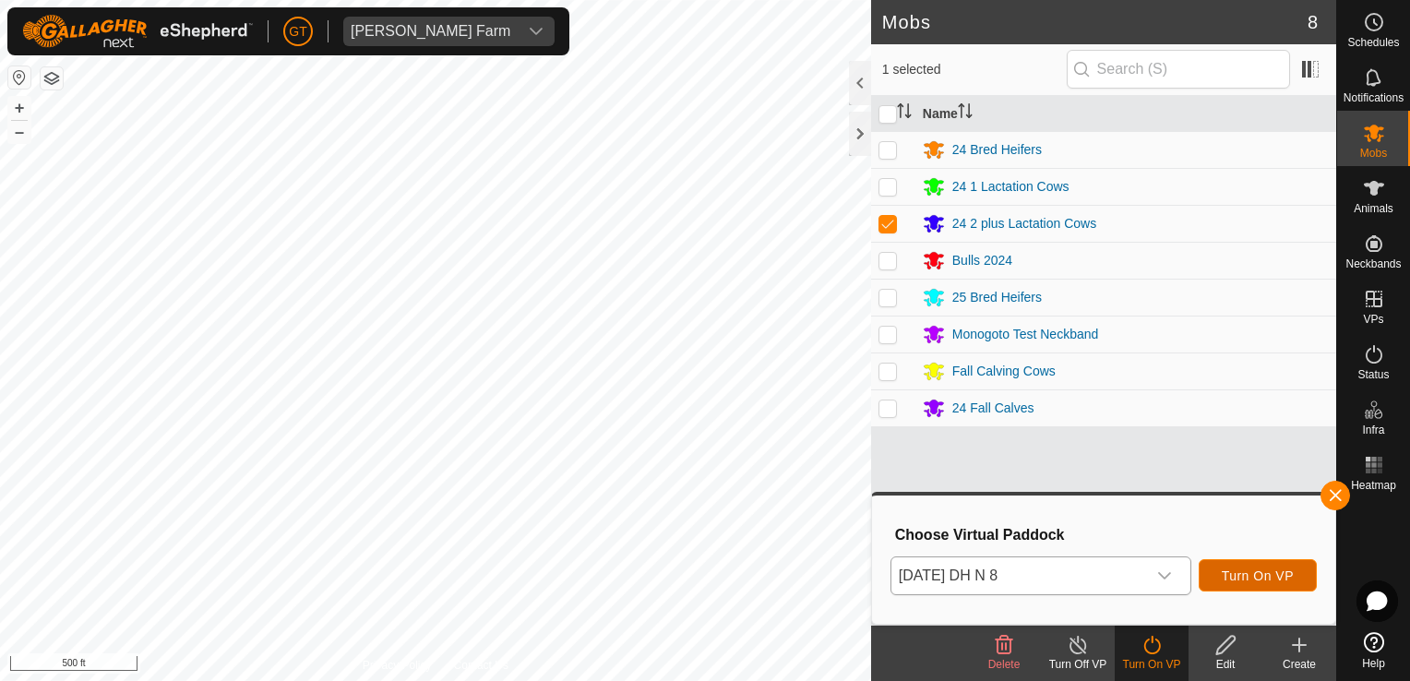
click at [1234, 573] on span "Turn On VP" at bounding box center [1258, 576] width 72 height 15
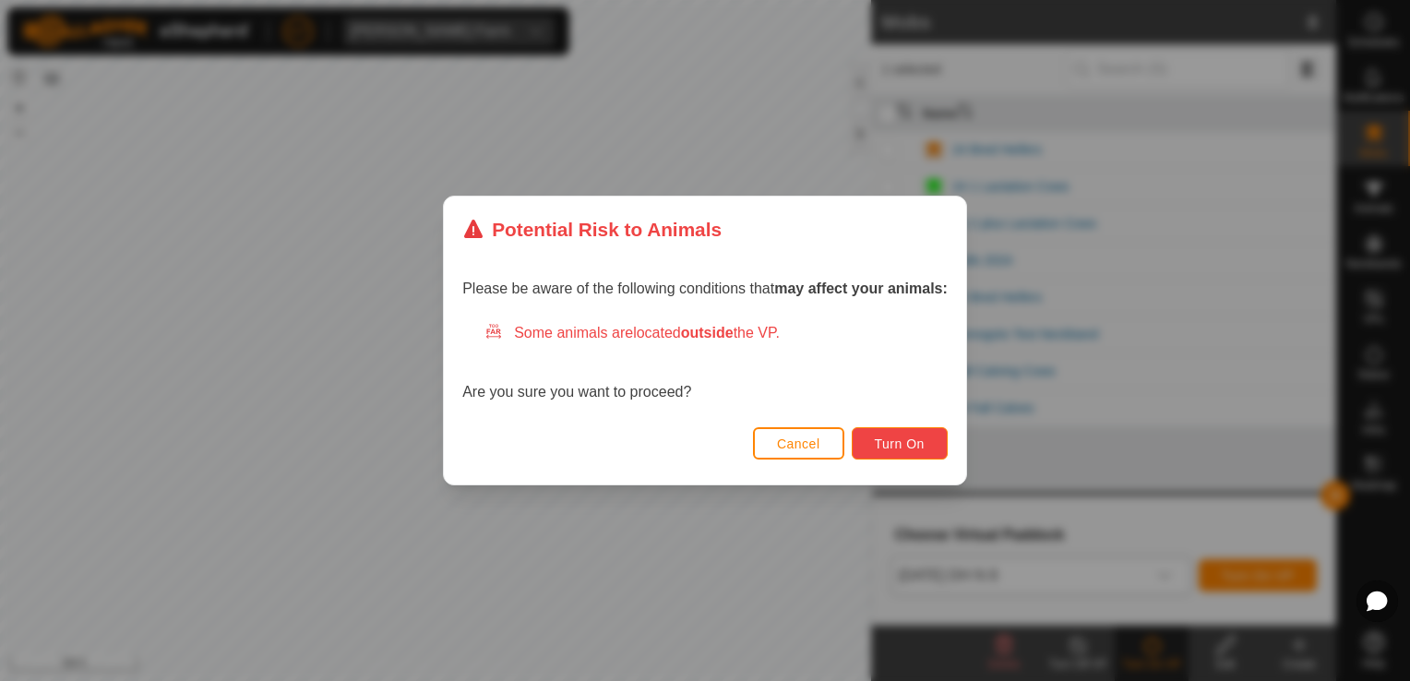
click at [933, 435] on button "Turn On" at bounding box center [900, 443] width 96 height 32
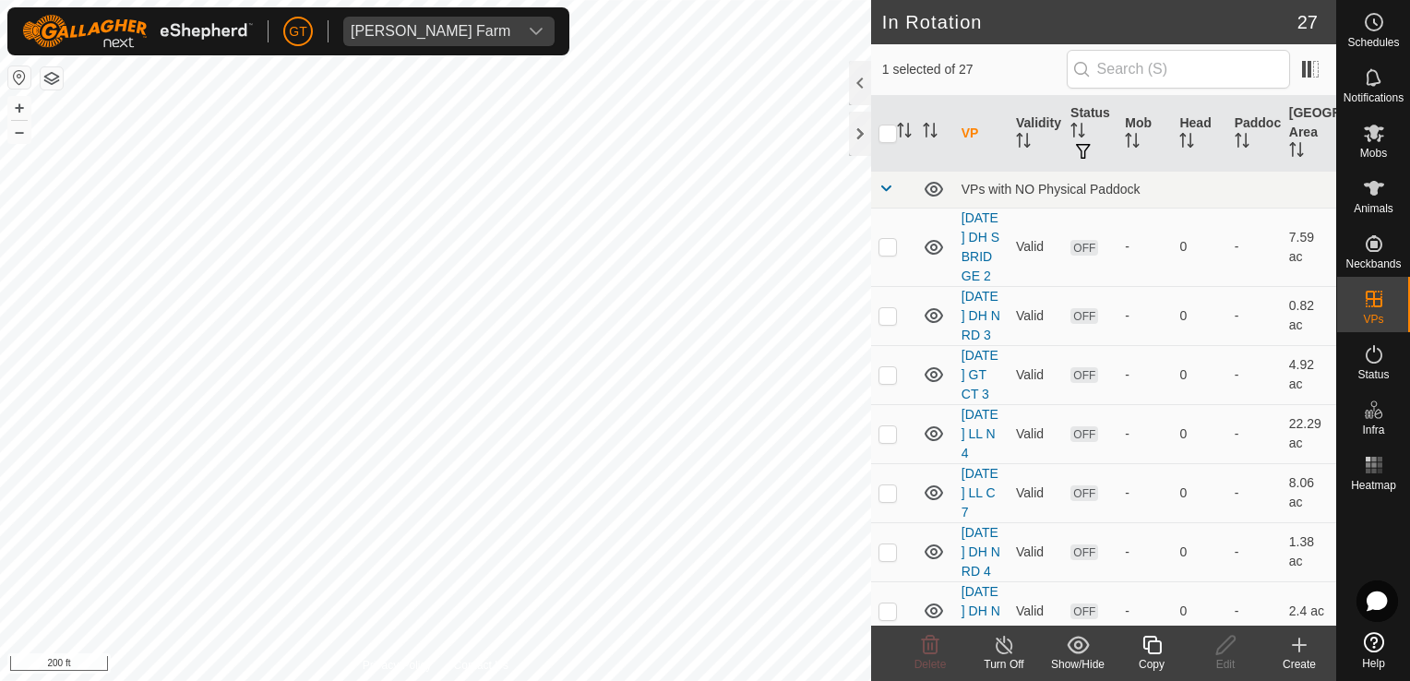
click at [1161, 647] on icon at bounding box center [1152, 645] width 18 height 18
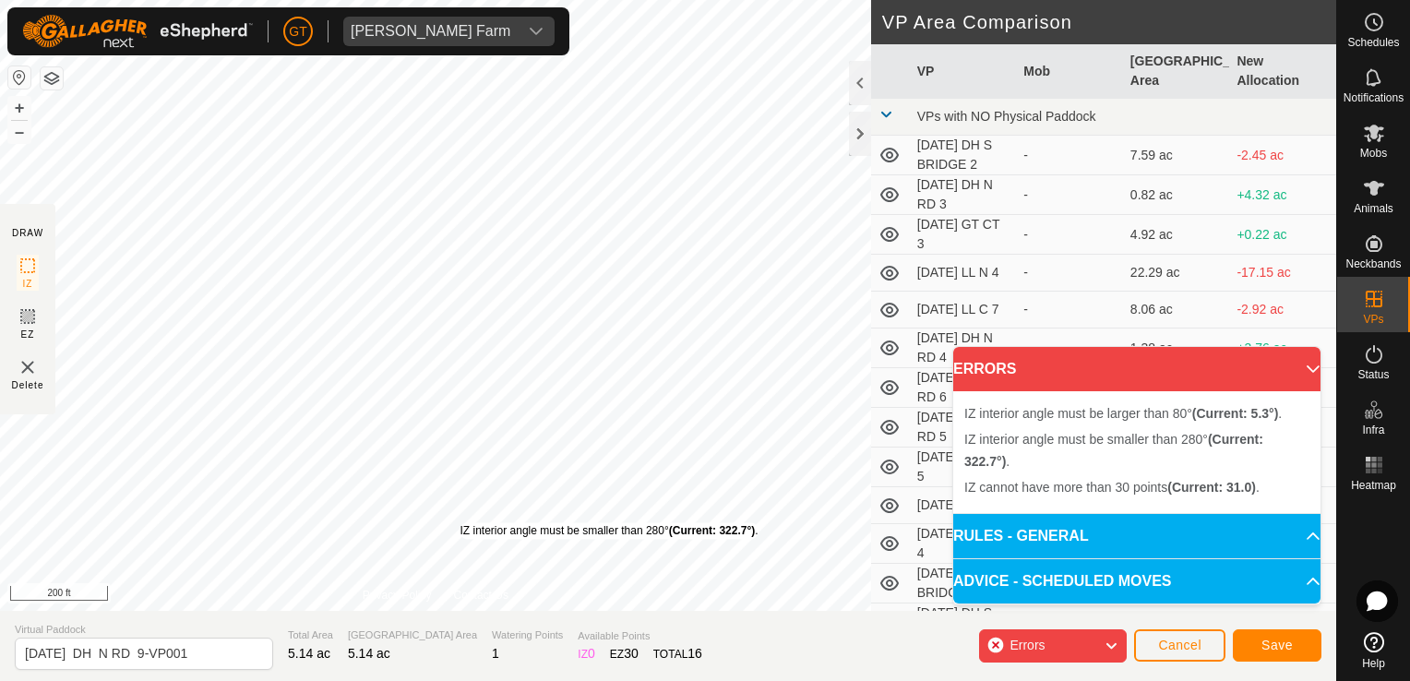
click at [460, 522] on div "IZ interior angle must be smaller than 280° (Current: 322.7°) . + – ⇧ i 200 ft" at bounding box center [435, 305] width 871 height 611
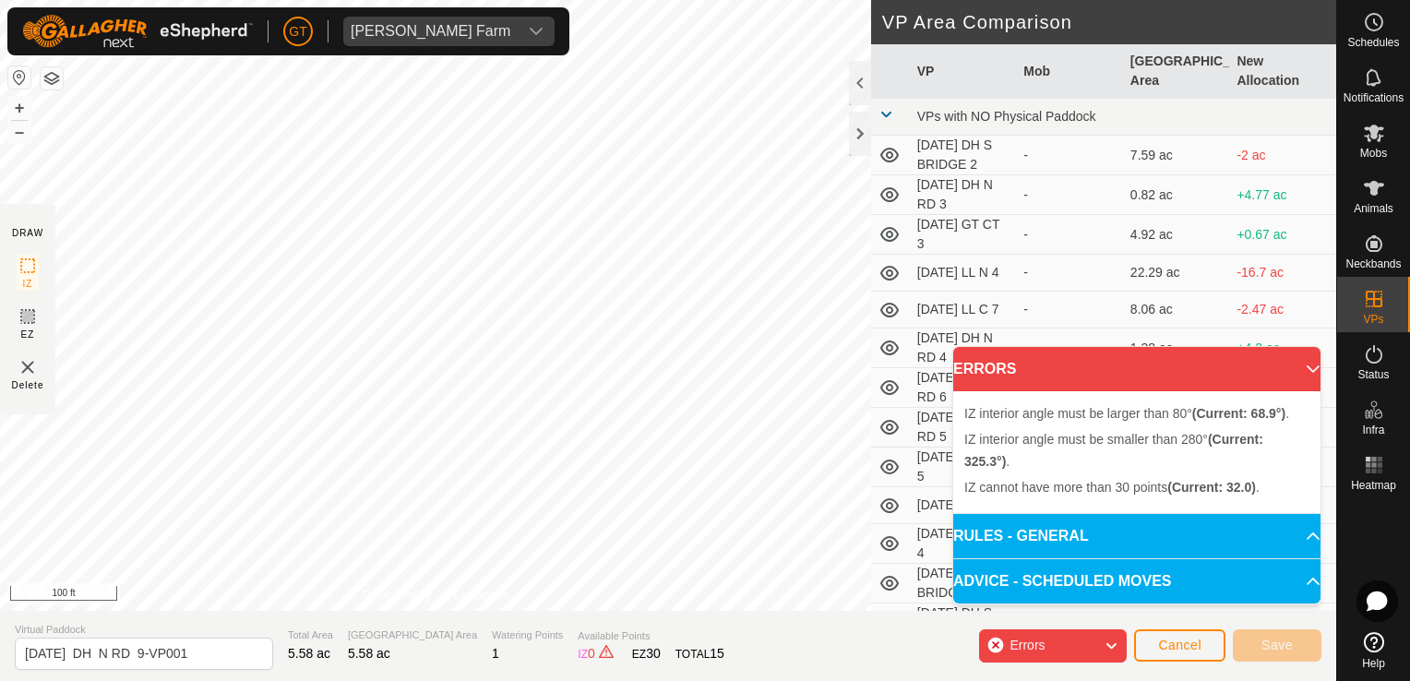
click at [916, 304] on div "DRAW IZ EZ Delete Privacy Policy Contact Us IZ interior angle must be smaller t…" at bounding box center [668, 305] width 1336 height 611
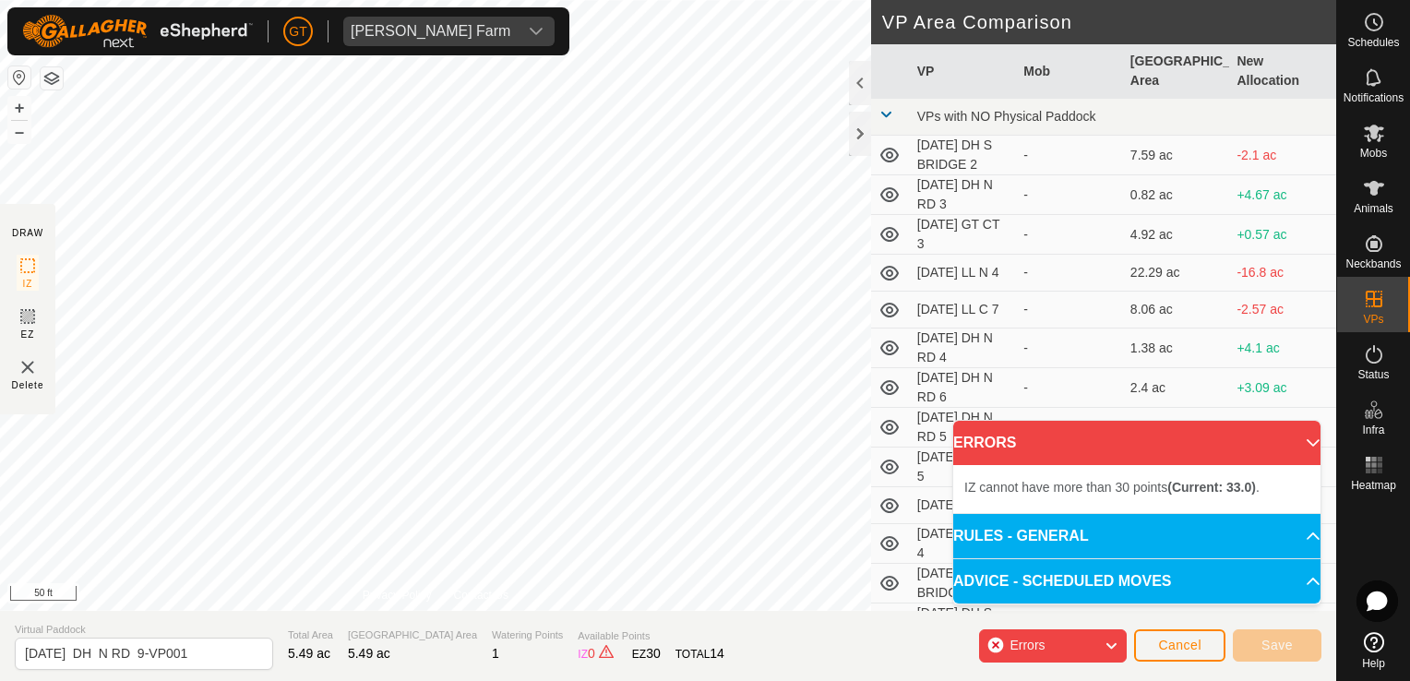
click at [0, 186] on html "[PERSON_NAME] Farm Schedules Notifications Mobs Animals Neckbands VPs Status In…" at bounding box center [705, 340] width 1410 height 681
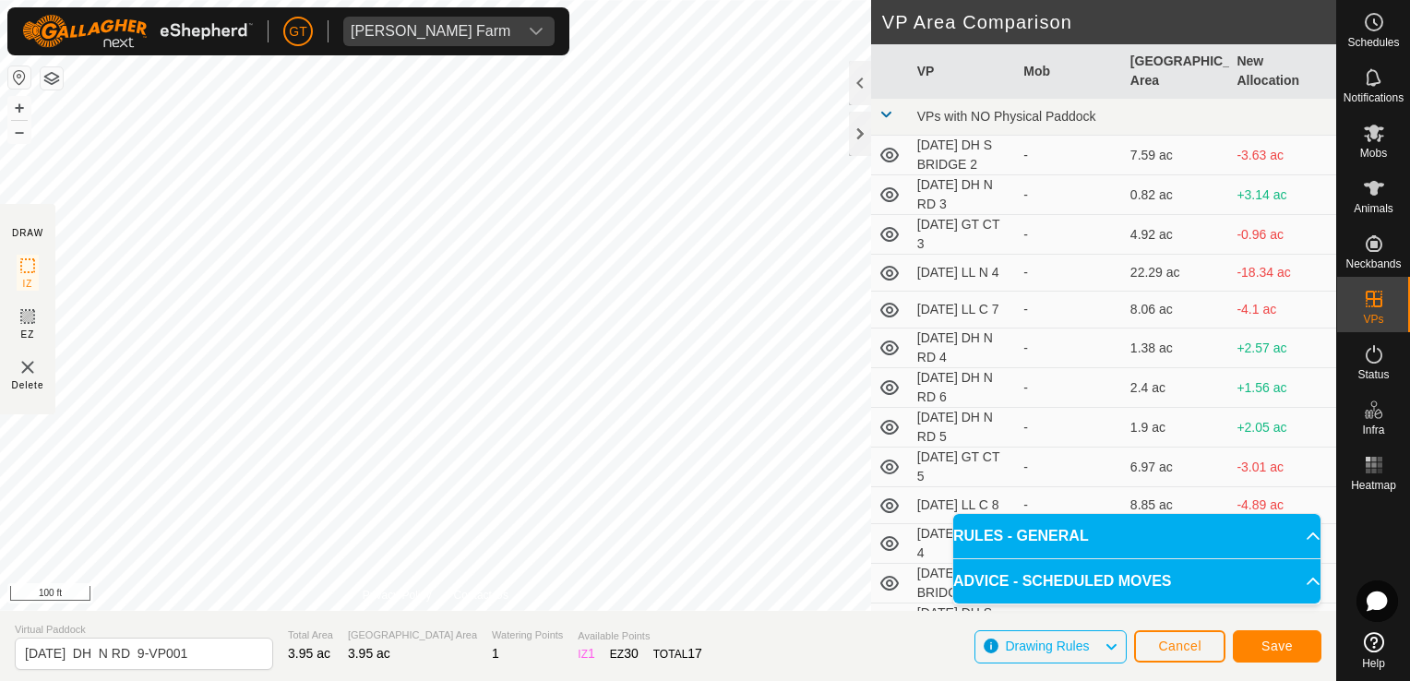
click at [882, 519] on div "DRAW IZ EZ Delete Privacy Policy Contact Us IZ interior angle must be larger th…" at bounding box center [668, 305] width 1336 height 611
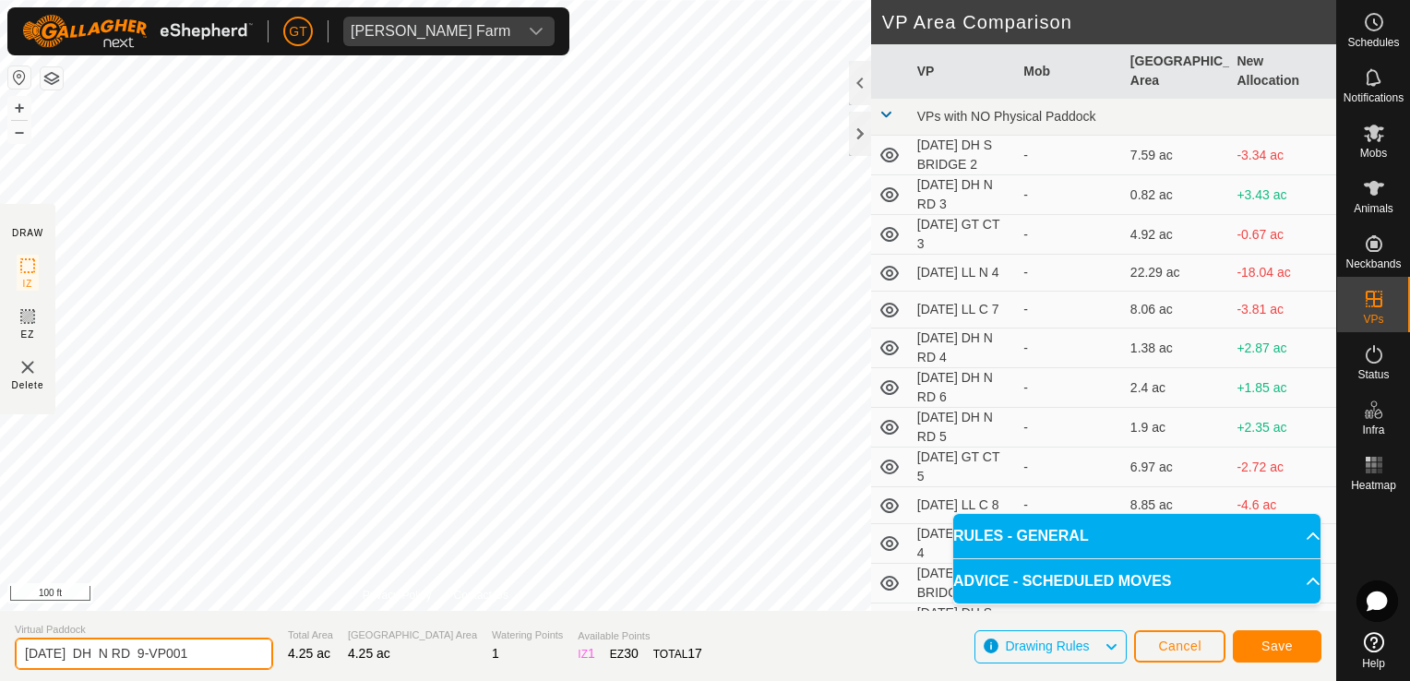
click at [222, 656] on input "[DATE] DH N RD 9-VP001" at bounding box center [144, 654] width 258 height 32
type input "[DATE] DH N RD 10"
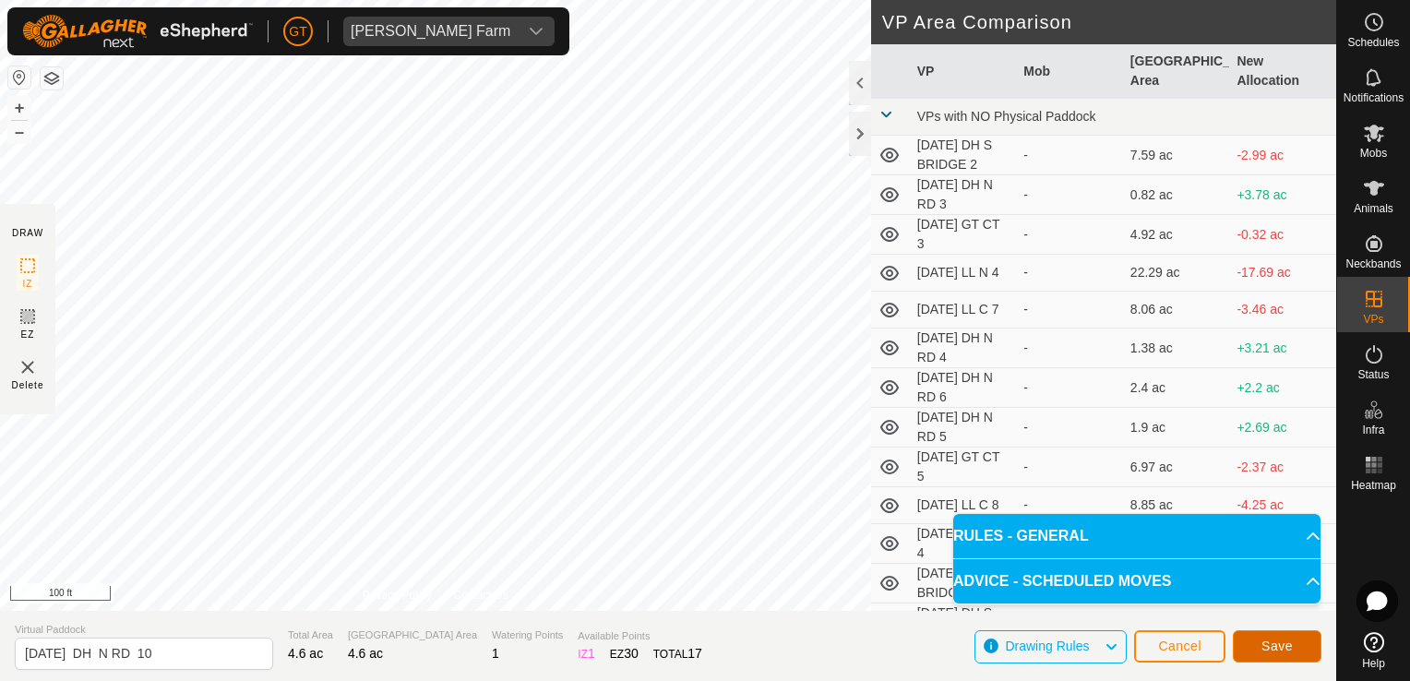
click at [1279, 657] on button "Save" at bounding box center [1277, 646] width 89 height 32
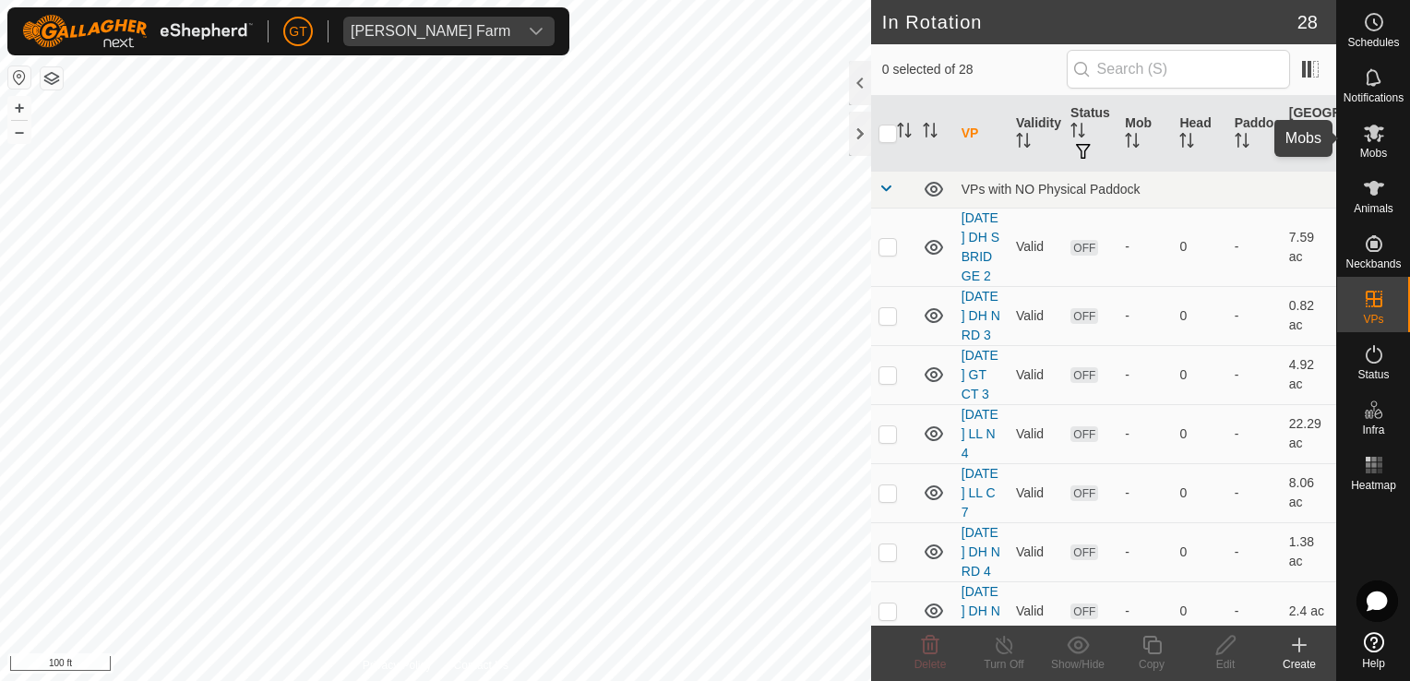
click at [1377, 130] on icon at bounding box center [1374, 134] width 20 height 18
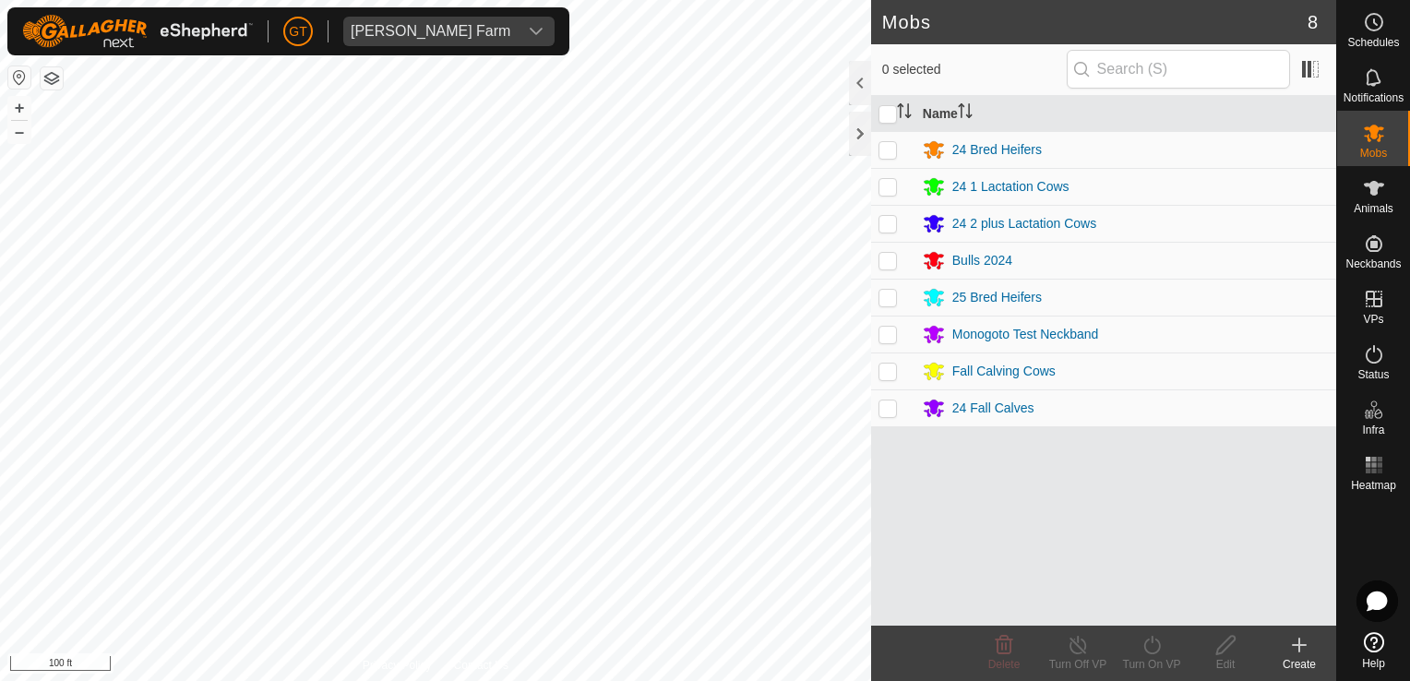
click at [892, 377] on p-checkbox at bounding box center [888, 371] width 18 height 15
checkbox input "true"
click at [1152, 643] on icon at bounding box center [1152, 645] width 17 height 18
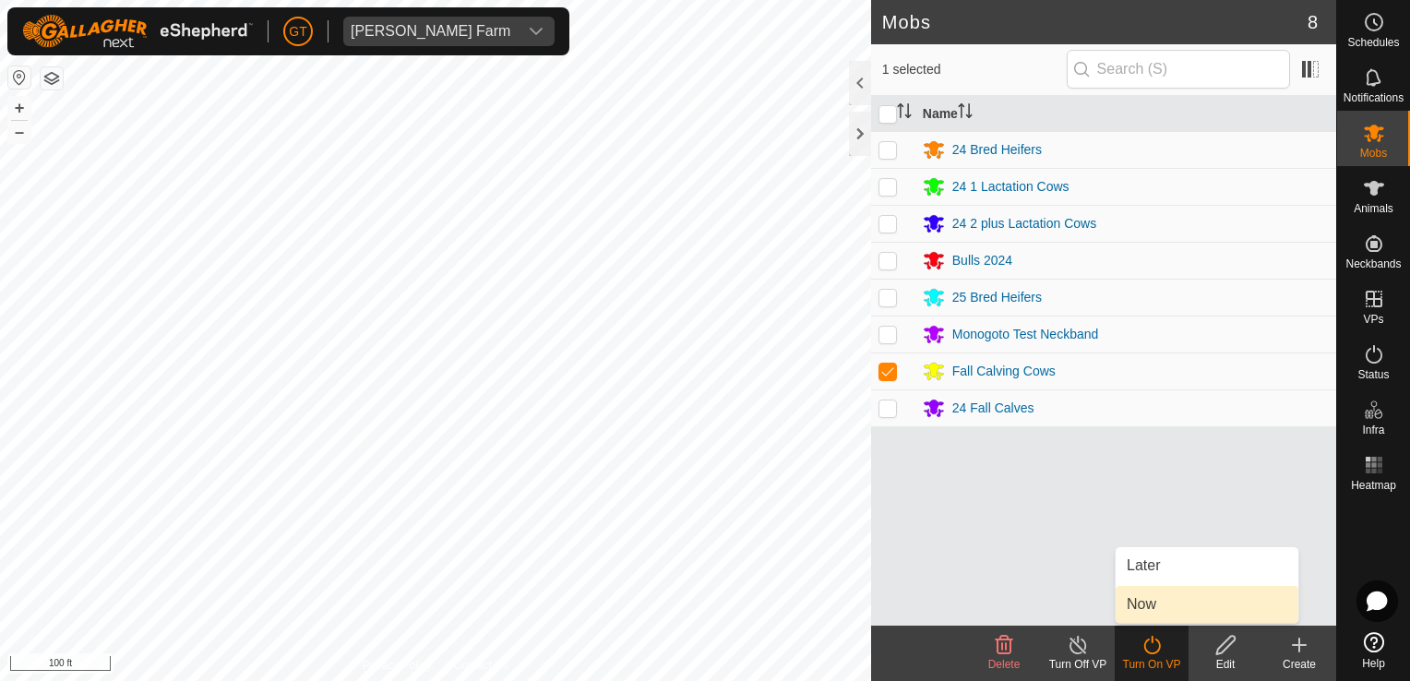
click at [1159, 607] on link "Now" at bounding box center [1207, 604] width 183 height 37
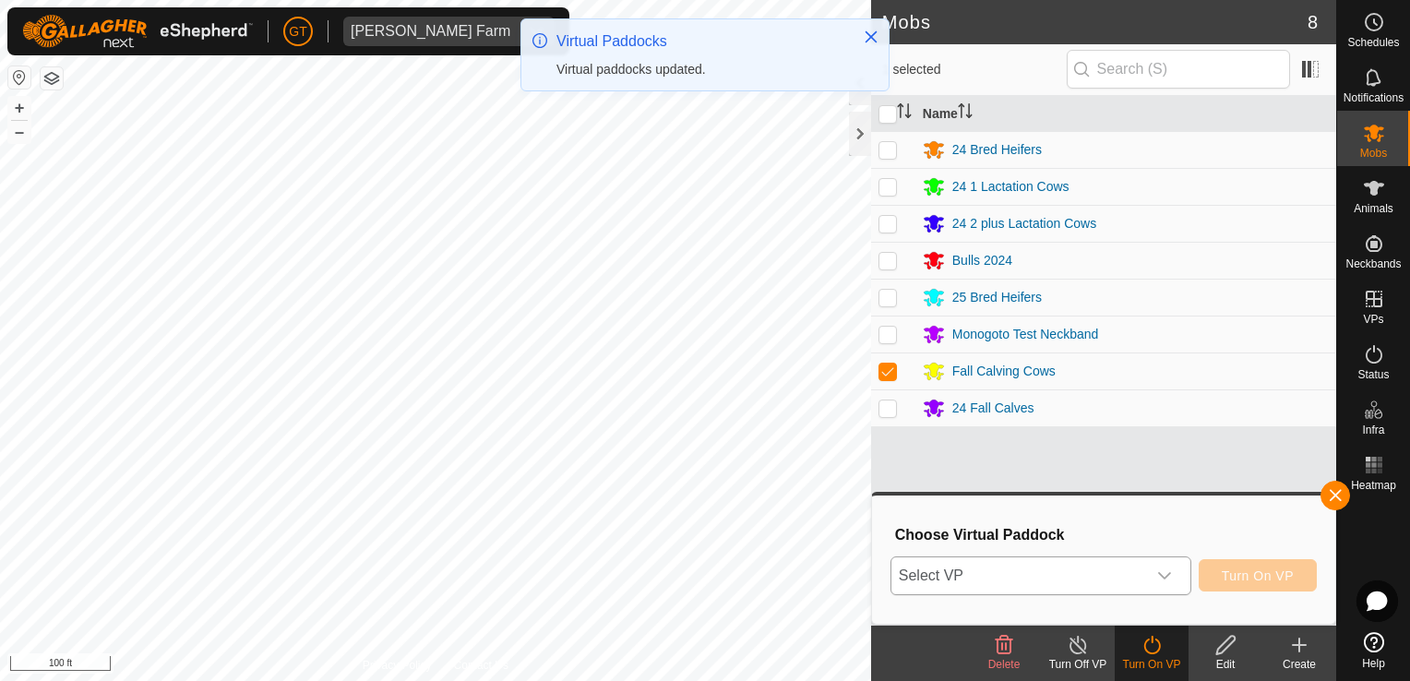
click at [1167, 573] on icon "dropdown trigger" at bounding box center [1164, 576] width 15 height 15
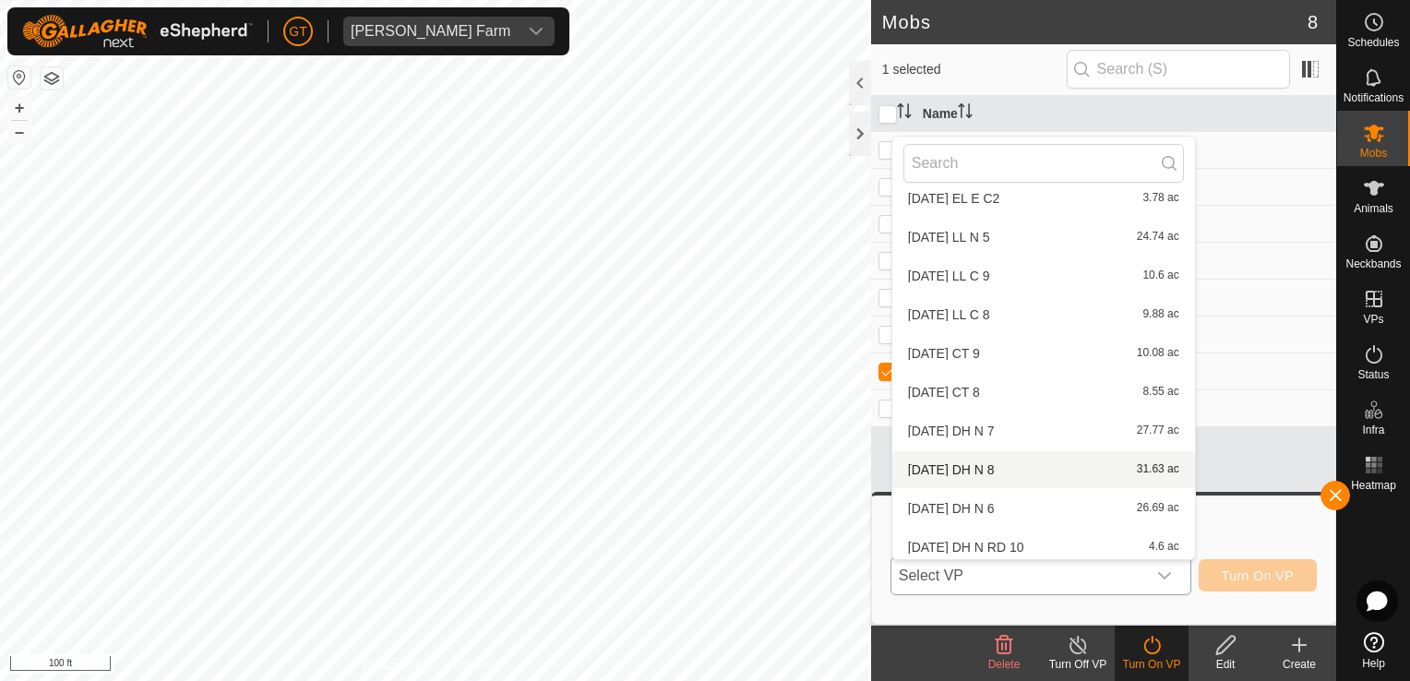
scroll to position [757, 0]
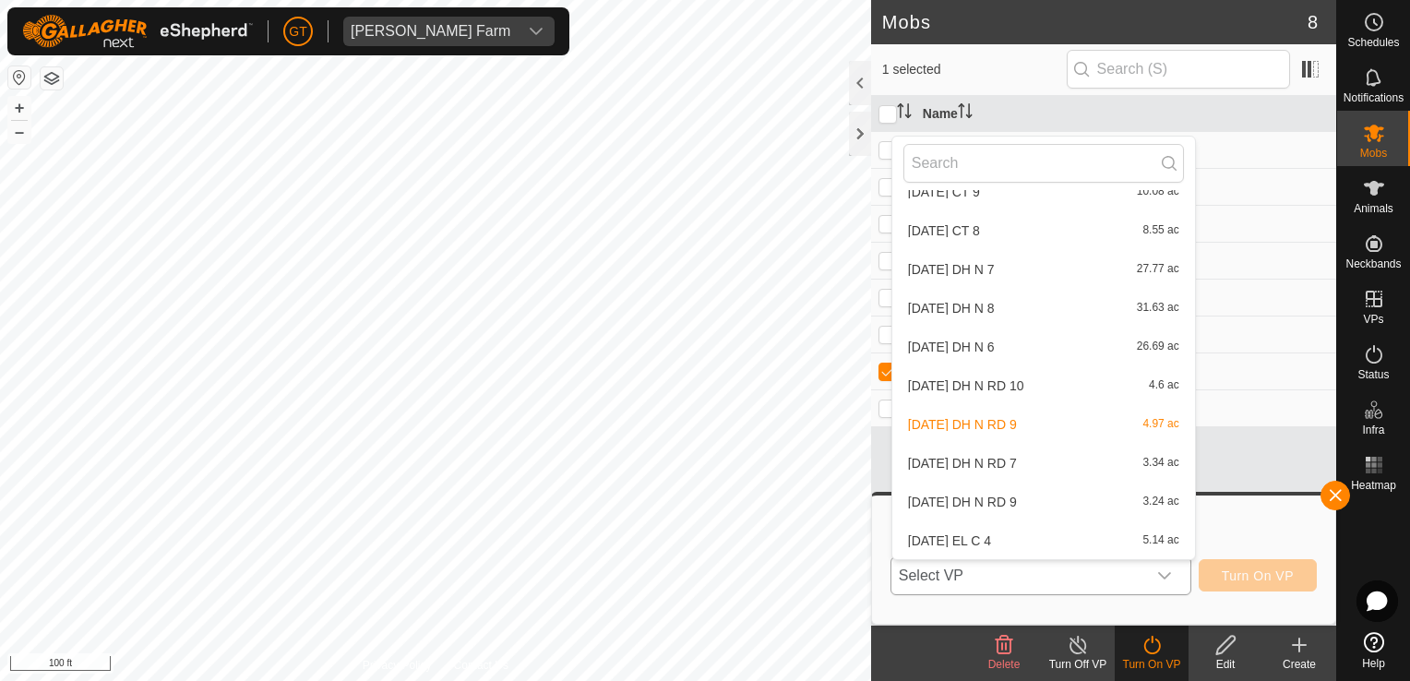
click at [1023, 382] on li "[DATE] DH N RD 10 4.6 ac" at bounding box center [1043, 385] width 303 height 37
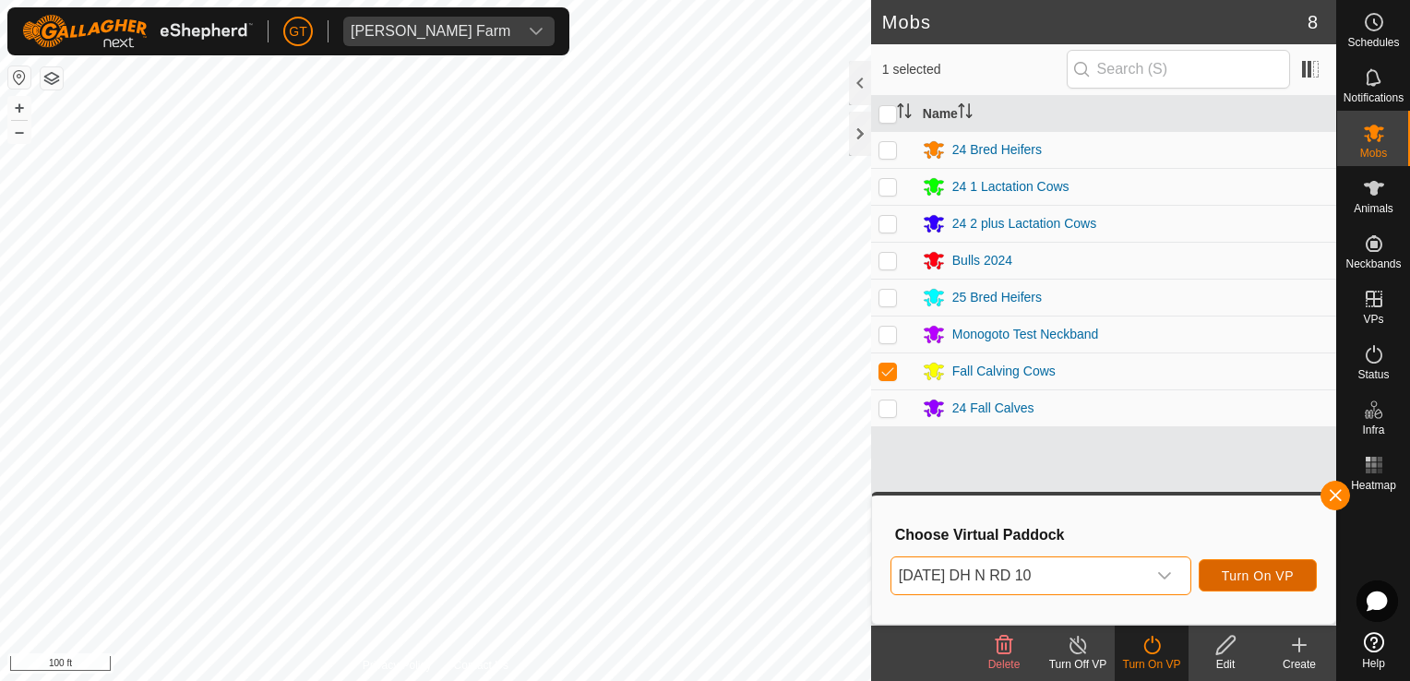
click at [1268, 578] on span "Turn On VP" at bounding box center [1258, 576] width 72 height 15
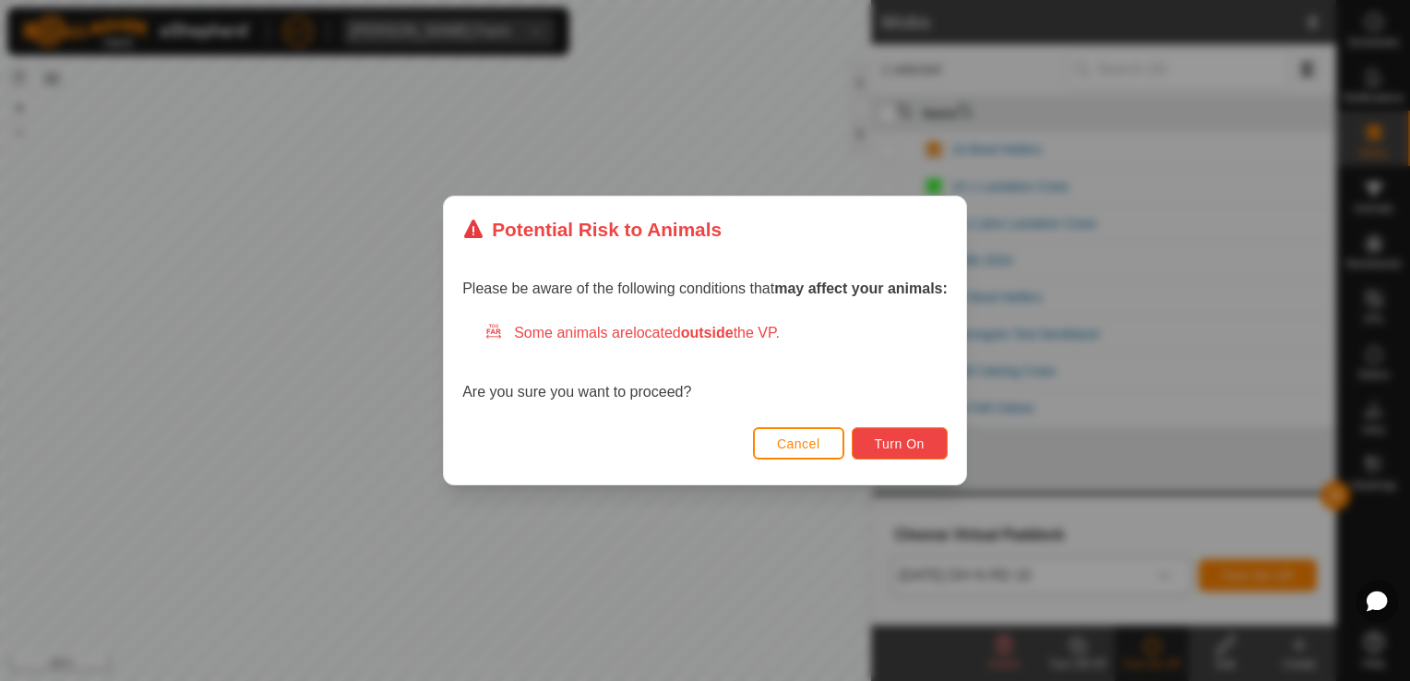
click at [913, 449] on span "Turn On" at bounding box center [900, 444] width 50 height 15
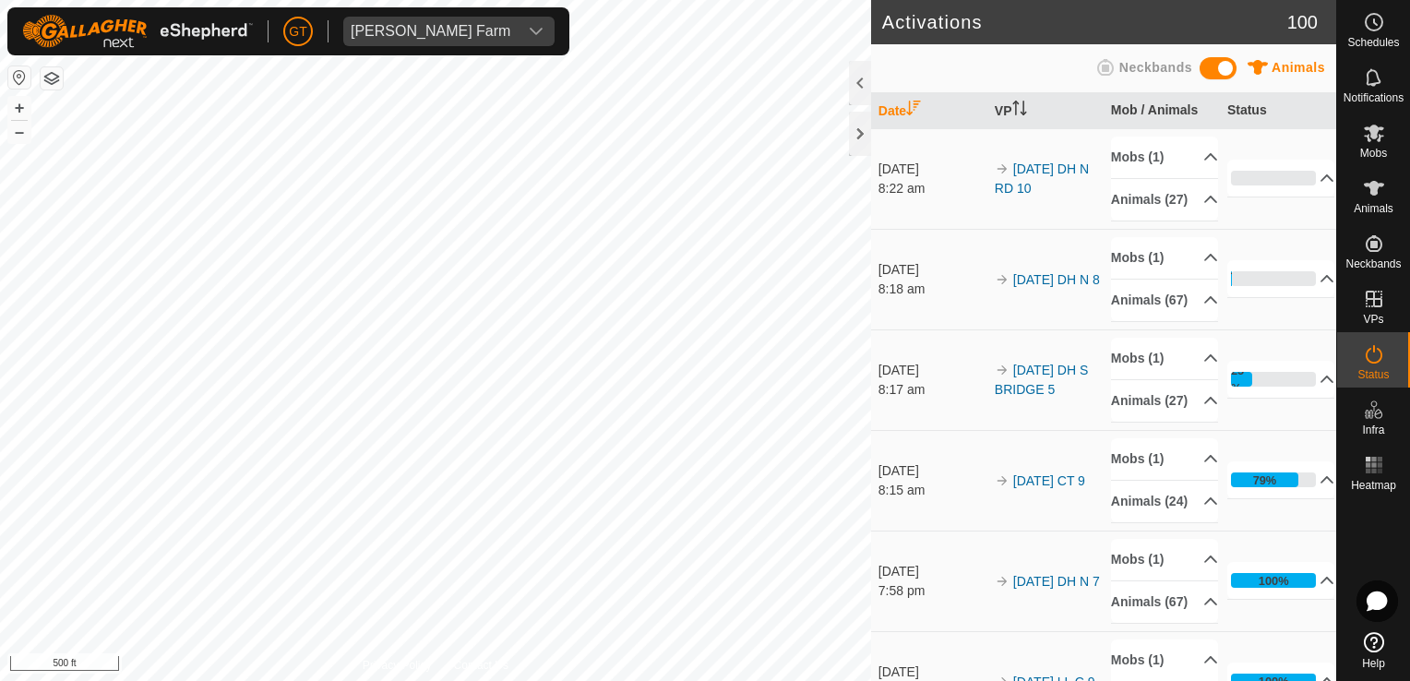
scroll to position [185, 0]
